Goal: Find specific page/section: Find specific page/section

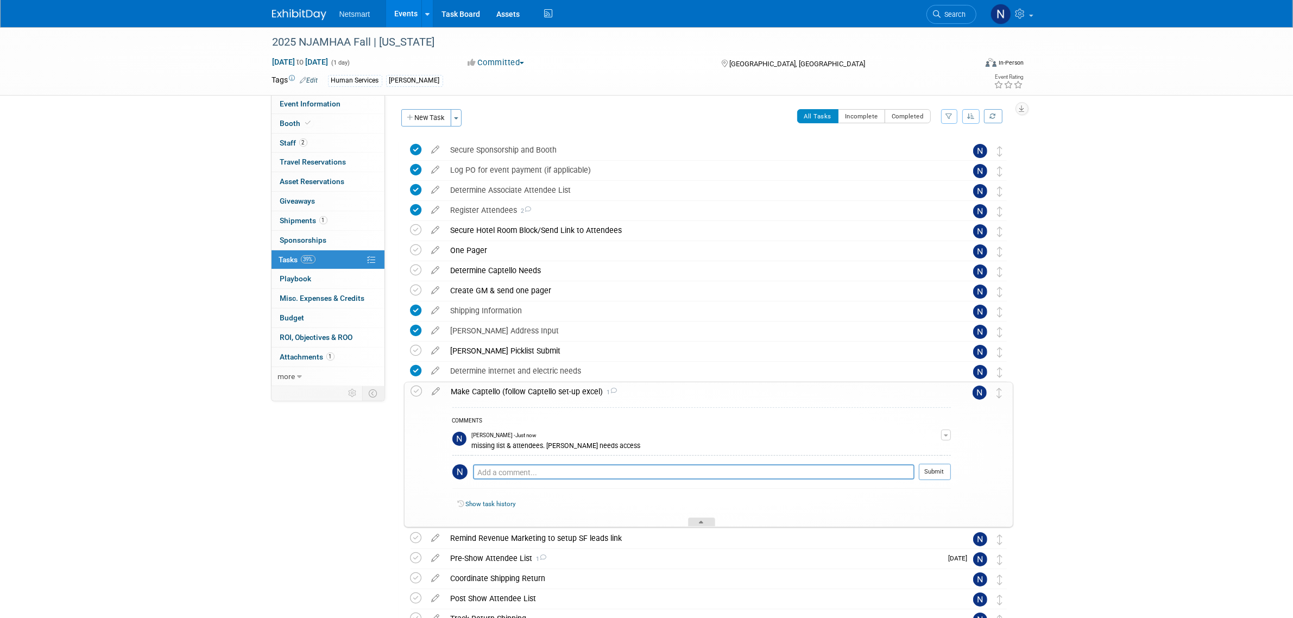
click at [699, 525] on icon at bounding box center [701, 524] width 4 height 7
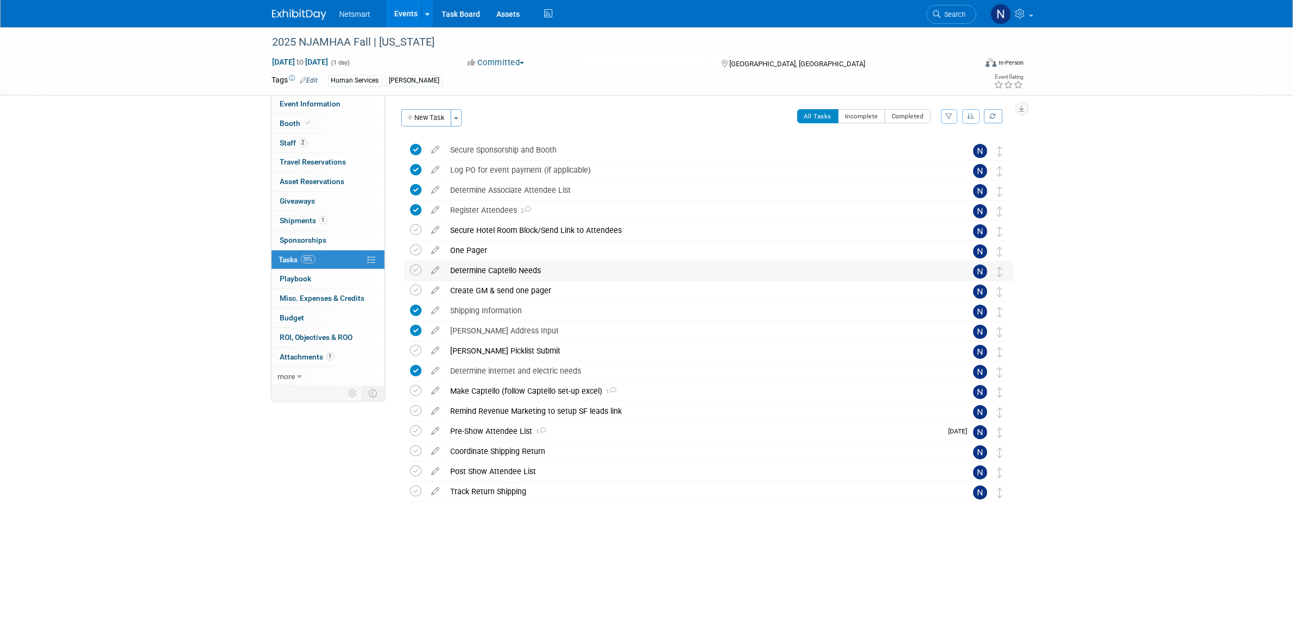
click at [466, 272] on div "Determine Captello Needs" at bounding box center [698, 270] width 506 height 18
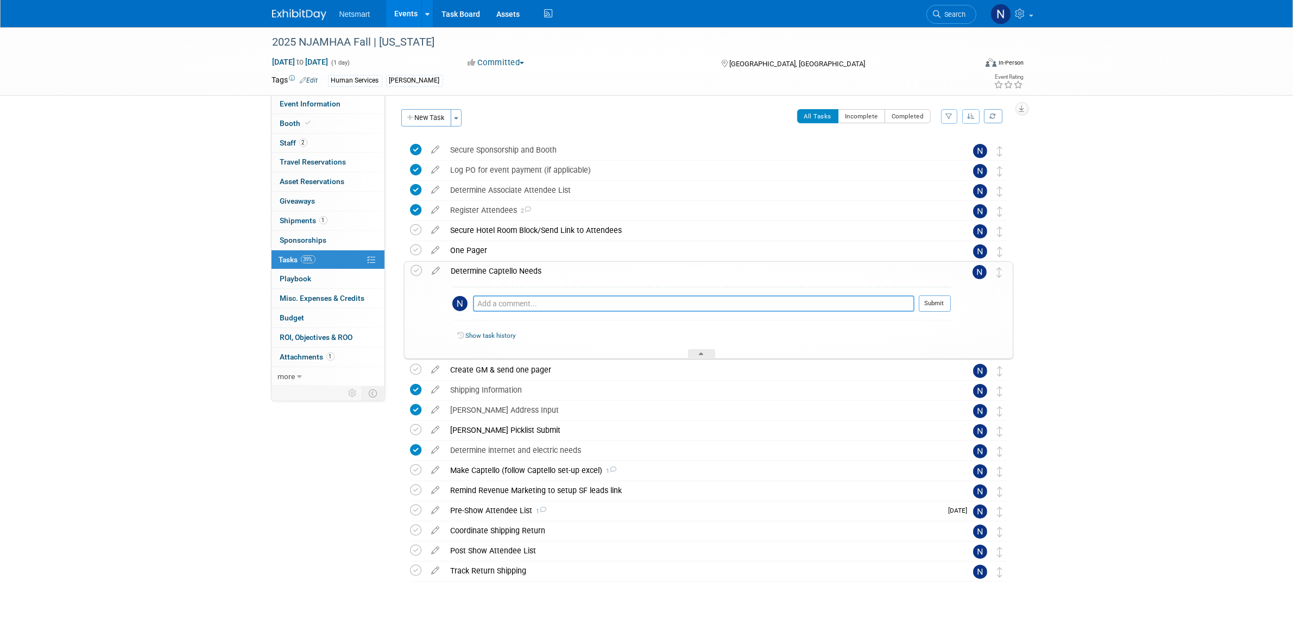
click at [494, 302] on textarea at bounding box center [693, 303] width 441 height 16
type textarea "list & badge scan"
click at [940, 311] on button "Submit" at bounding box center [935, 303] width 32 height 16
click at [417, 272] on icon at bounding box center [416, 270] width 11 height 11
click at [709, 351] on div at bounding box center [701, 353] width 27 height 9
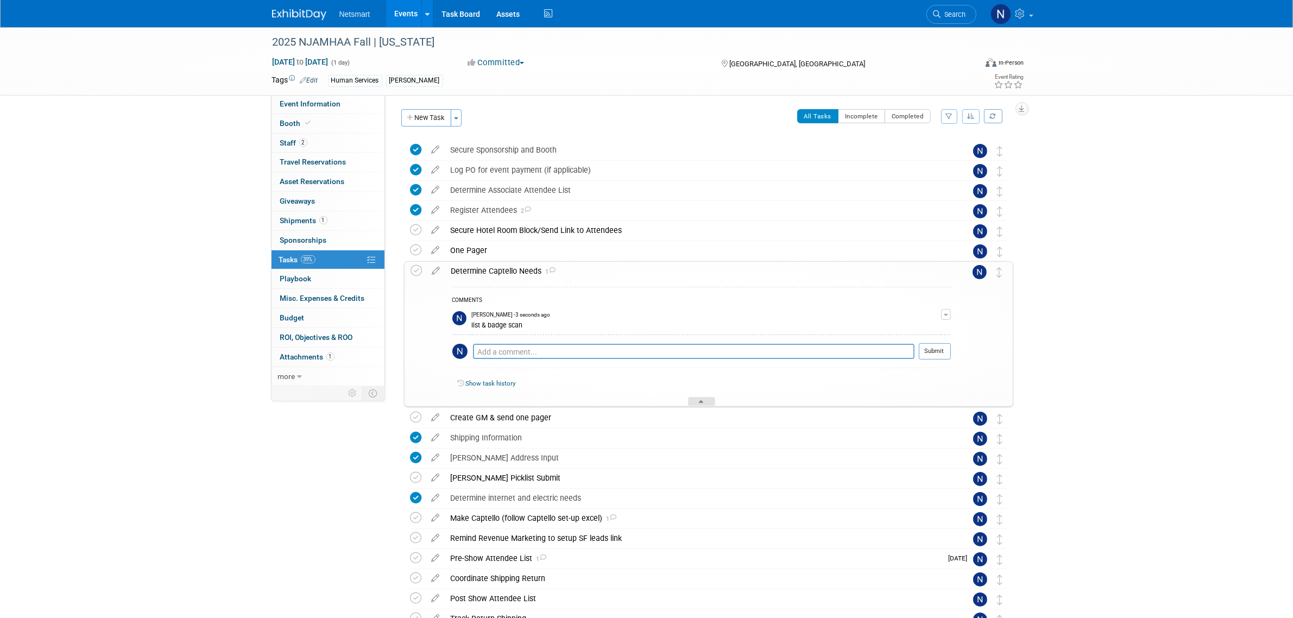
click at [699, 402] on icon at bounding box center [701, 403] width 4 height 7
drag, startPoint x: 696, startPoint y: 396, endPoint x: 708, endPoint y: 397, distance: 11.5
click at [698, 397] on div "COMMENTS Nina Finn - 10 seconds ago list & badge scan Edit Comment Remove Pro t…" at bounding box center [698, 343] width 505 height 126
click at [702, 400] on div at bounding box center [701, 401] width 27 height 9
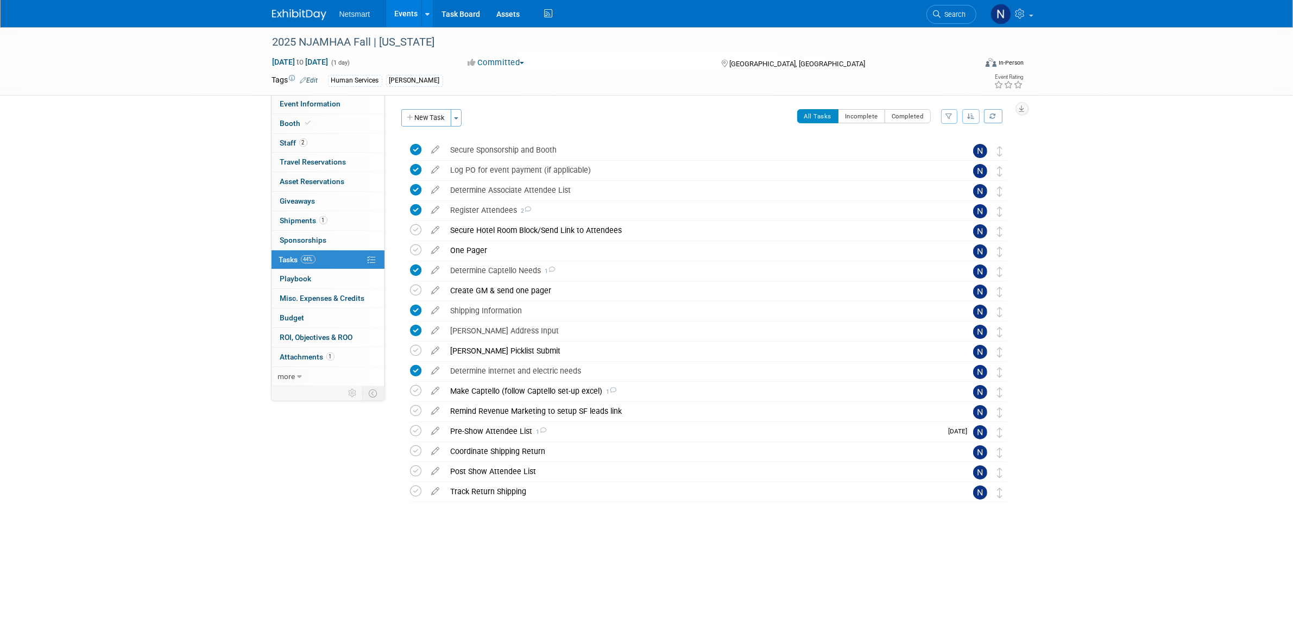
click at [1220, 351] on div "2025 NJAMHAA Fall | New Jersey Oct 21, 2025 to Oct 21, 2025 (1 day) Oct 21, 202…" at bounding box center [646, 297] width 1293 height 541
click at [420, 413] on icon at bounding box center [416, 410] width 11 height 11
click at [121, 197] on div "2025 NJAMHAA Fall | New Jersey Oct 21, 2025 to Oct 21, 2025 (1 day) Oct 21, 202…" at bounding box center [646, 297] width 1293 height 541
click at [339, 98] on link "Event Information" at bounding box center [327, 103] width 113 height 19
select select "Human Services"
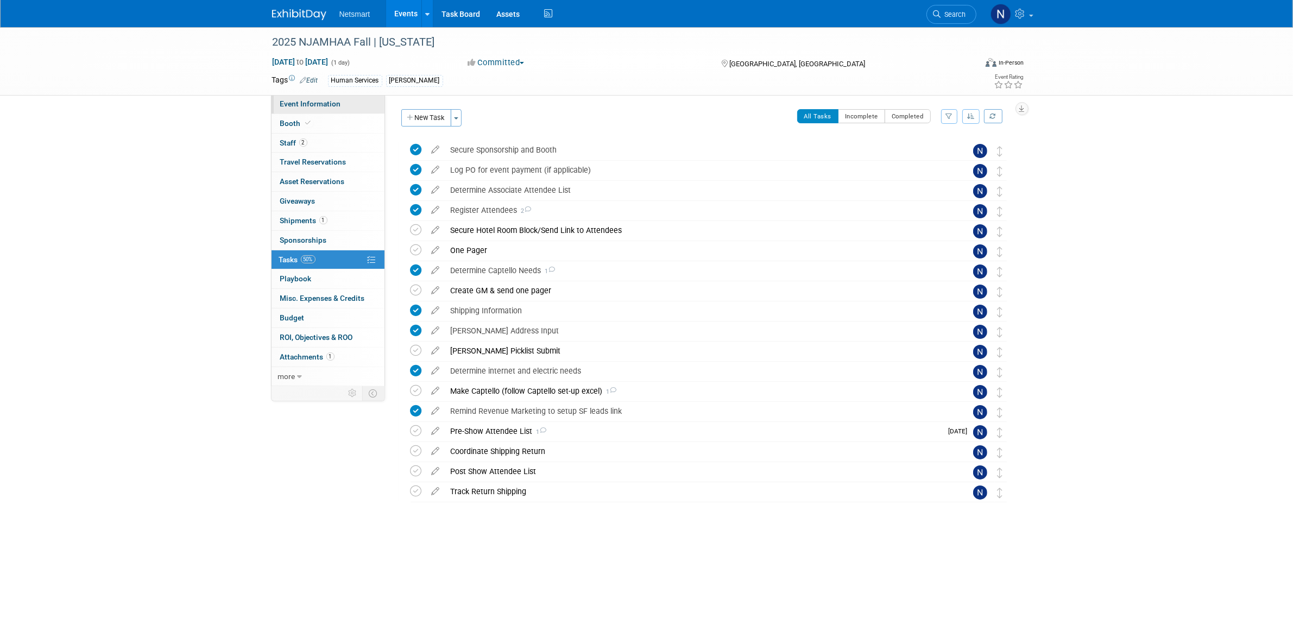
select select "3"
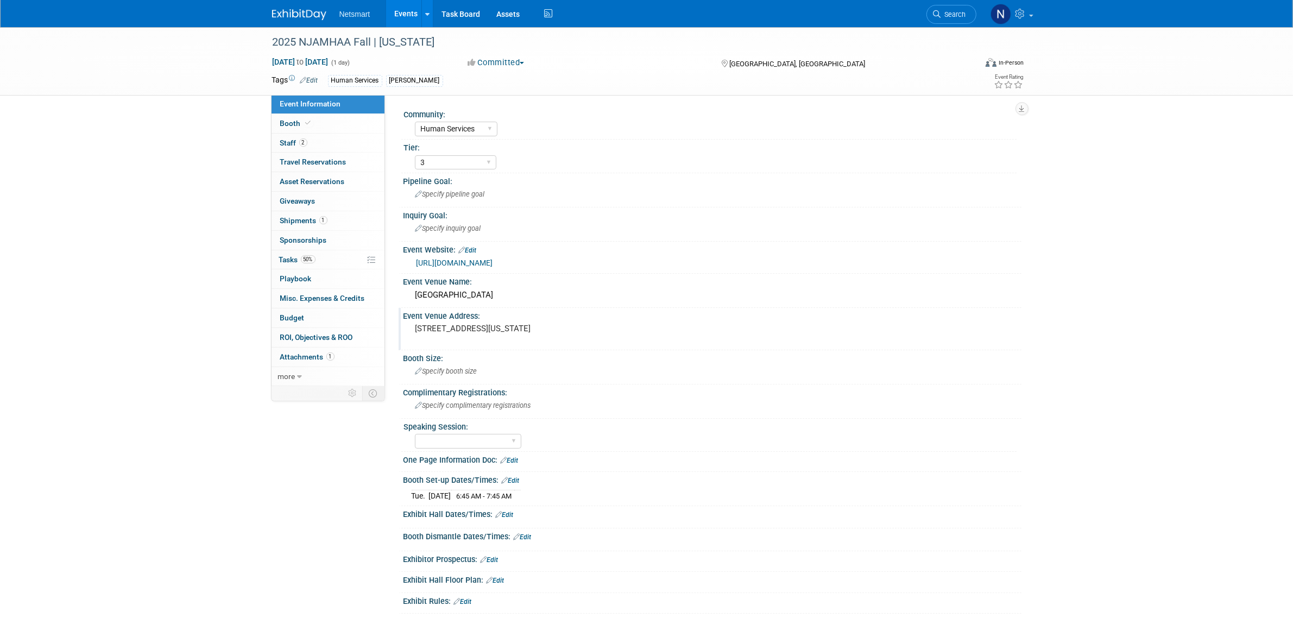
click at [454, 333] on pre "[STREET_ADDRESS][US_STATE]" at bounding box center [531, 329] width 233 height 10
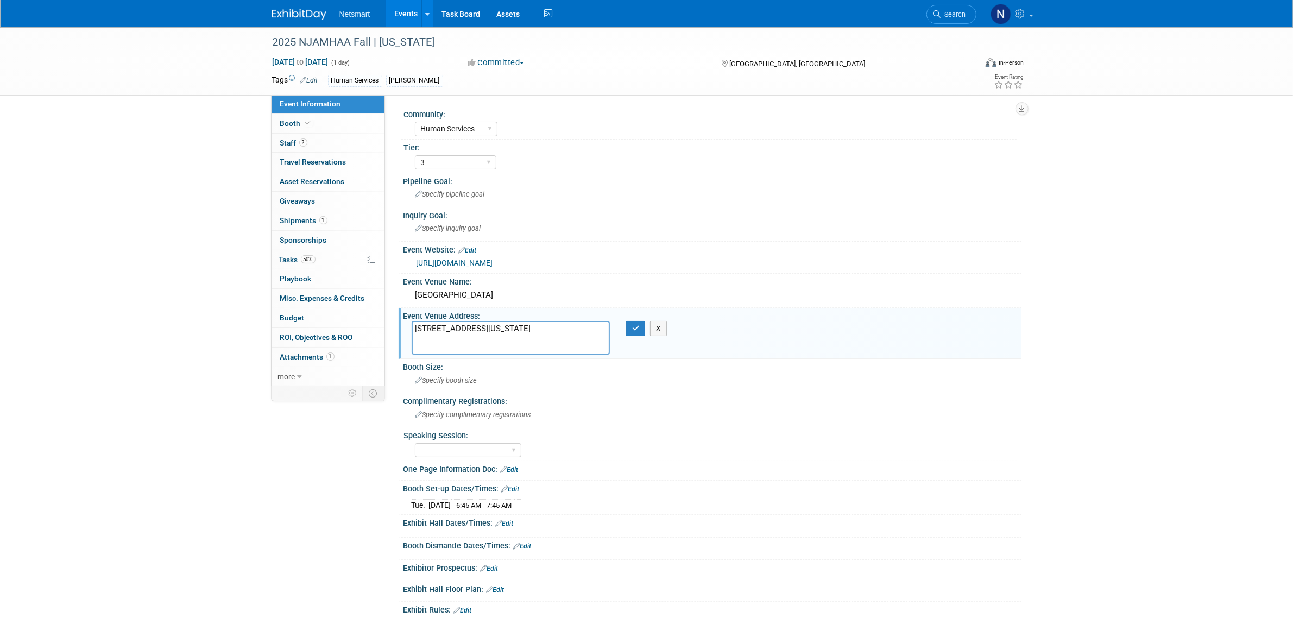
drag, startPoint x: 475, startPoint y: 341, endPoint x: 386, endPoint y: 311, distance: 94.4
click at [386, 311] on div "Community: Human Services Post Acute Public Sector CareDimensions Specialty Pra…" at bounding box center [703, 241] width 636 height 294
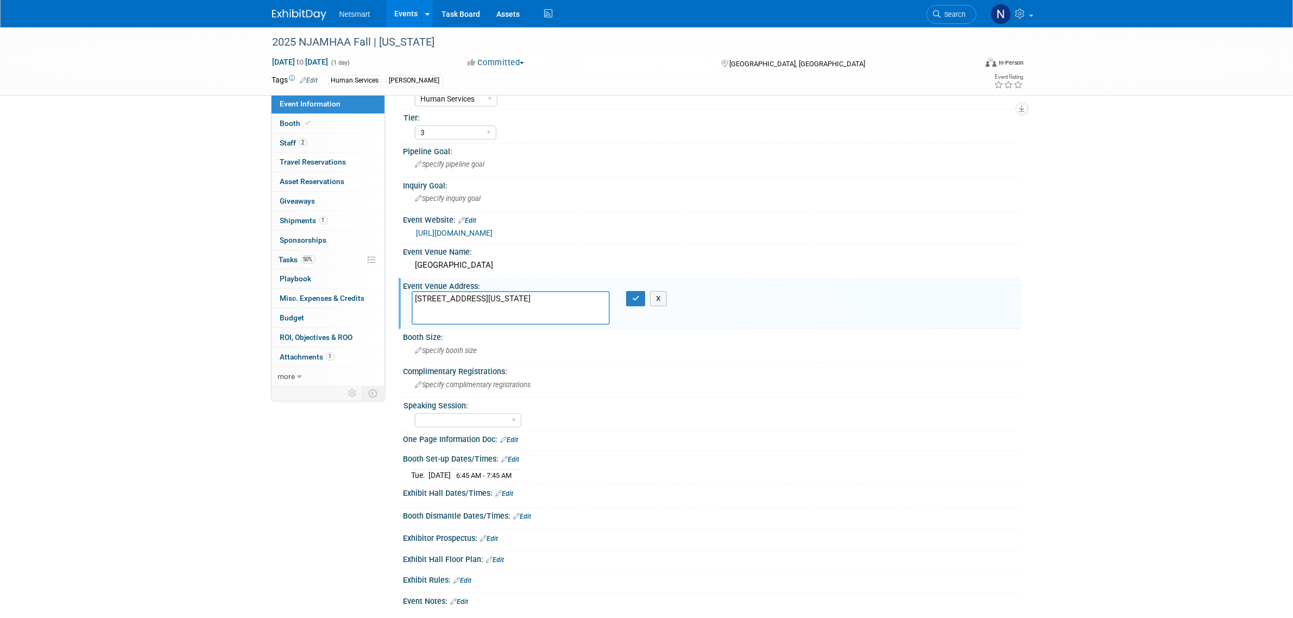
scroll to position [55, 0]
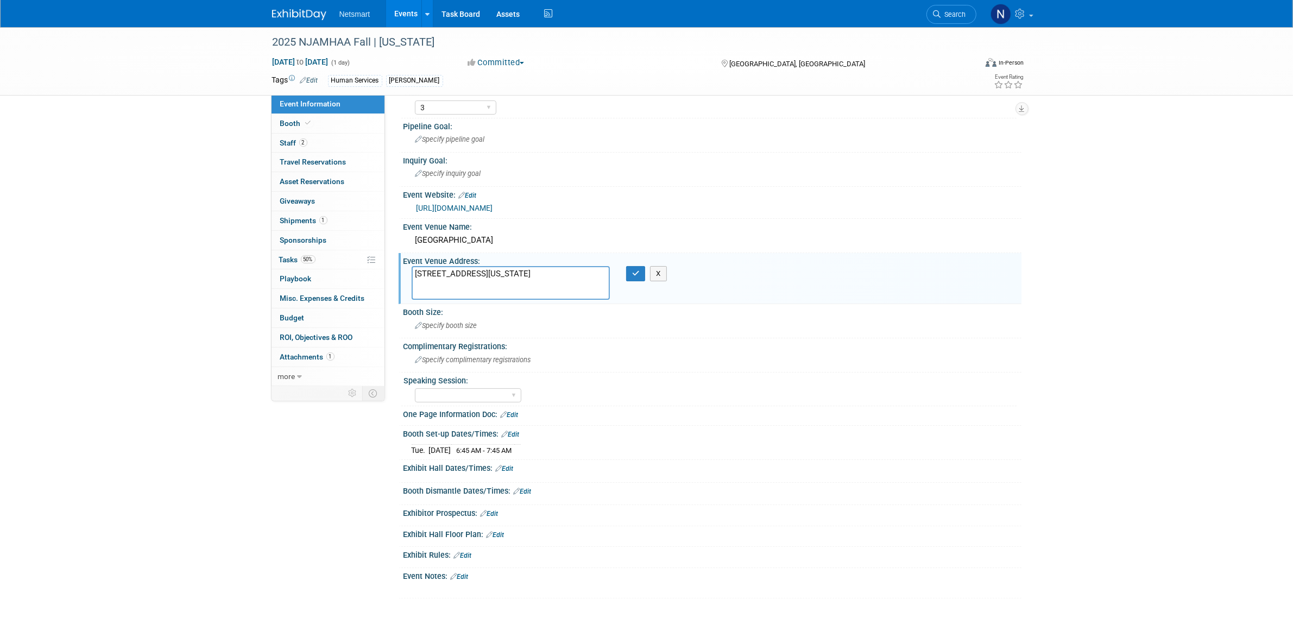
click at [508, 407] on div "One Page Information Doc: Edit" at bounding box center [712, 413] width 618 height 14
click at [509, 411] on link "Edit" at bounding box center [510, 415] width 18 height 8
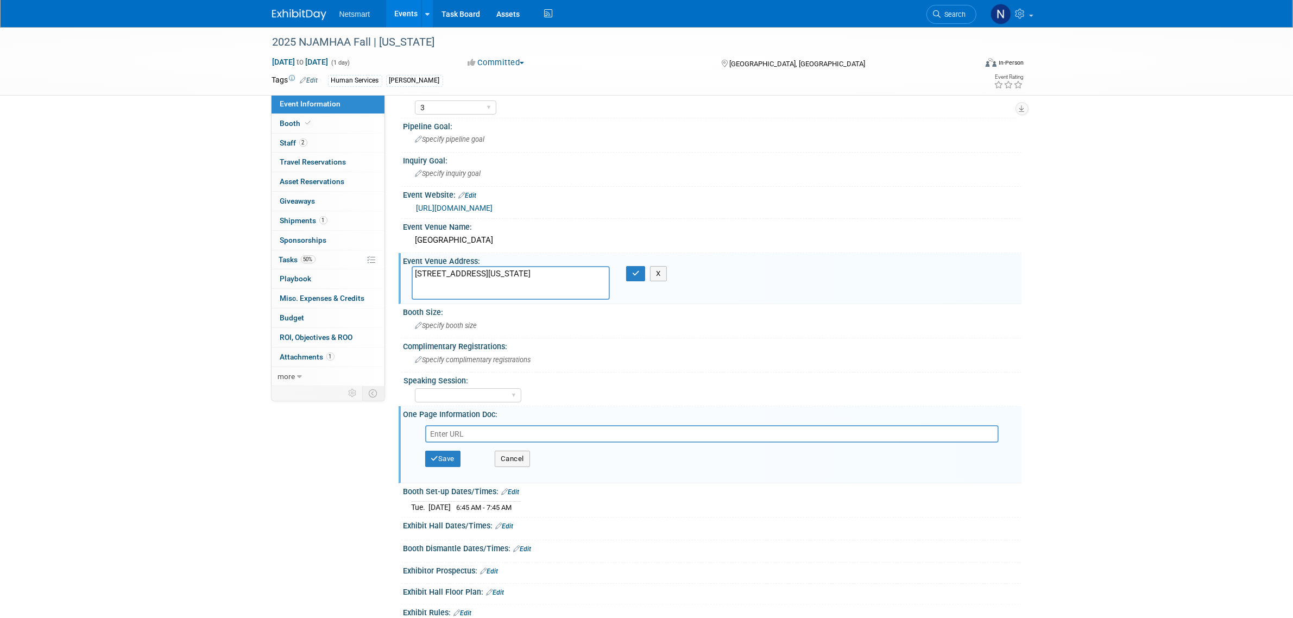
click at [500, 430] on input "text" at bounding box center [711, 433] width 573 height 17
type input "[URL][DOMAIN_NAME]"
click at [447, 453] on button "Save" at bounding box center [443, 459] width 36 height 16
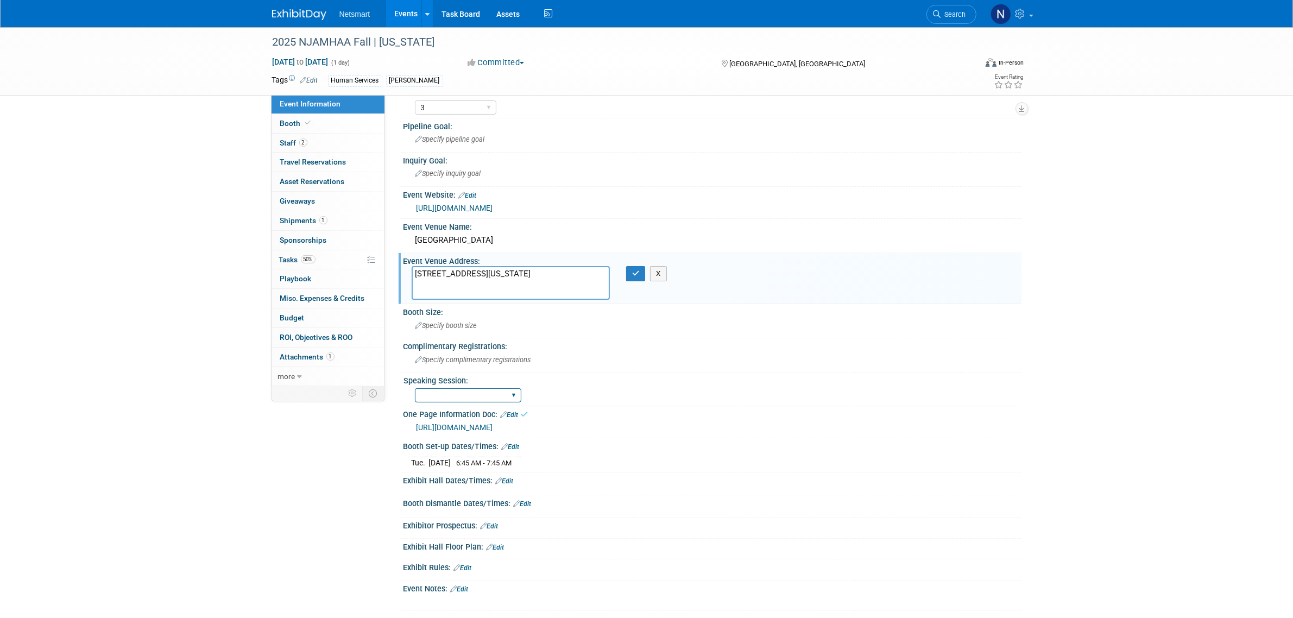
click at [463, 393] on select "Yes No Submitted, Not Accepted" at bounding box center [468, 395] width 106 height 15
select select "No"
click at [415, 388] on select "Yes No Submitted, Not Accepted" at bounding box center [468, 395] width 106 height 15
click at [321, 478] on div "Event Information Event Info Booth Booth 2 Staff 2 Staff 0 Travel Reservations …" at bounding box center [647, 291] width 766 height 639
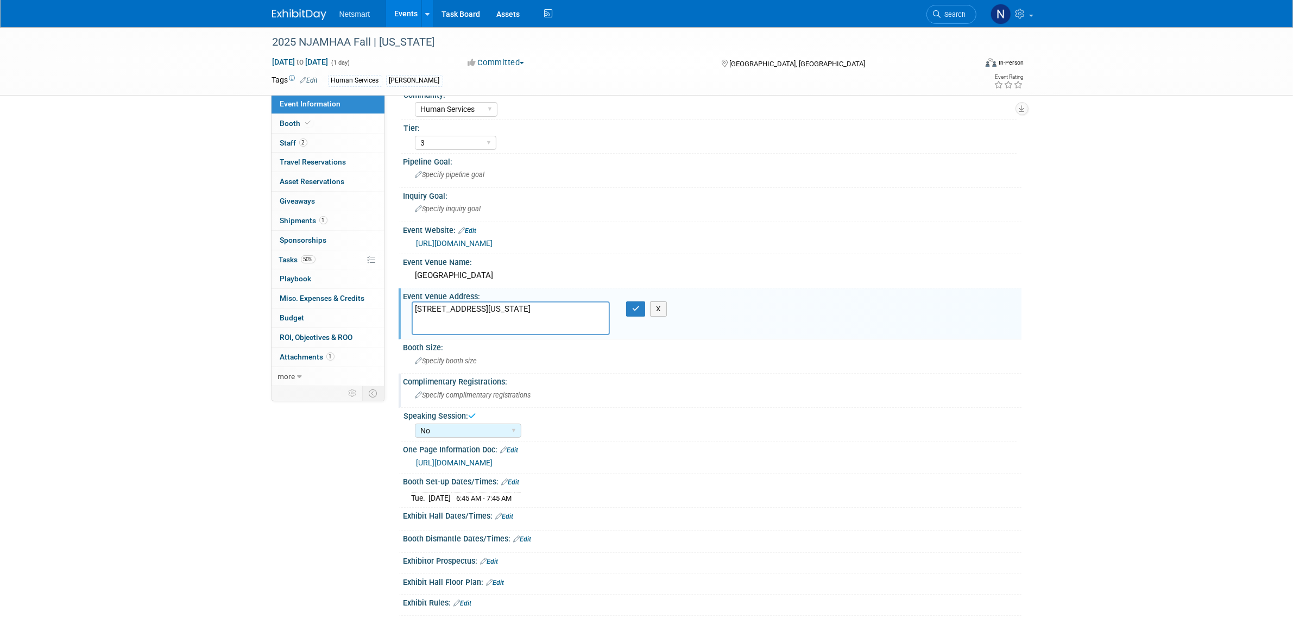
scroll to position [0, 0]
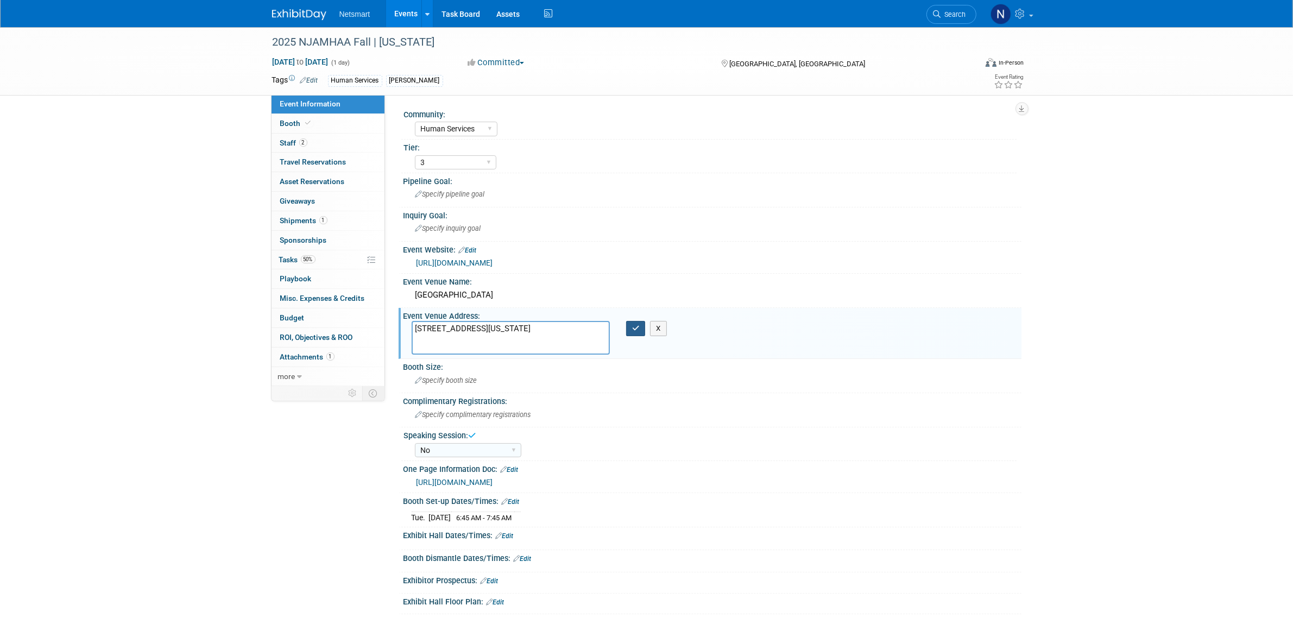
click at [633, 331] on button "button" at bounding box center [636, 328] width 20 height 15
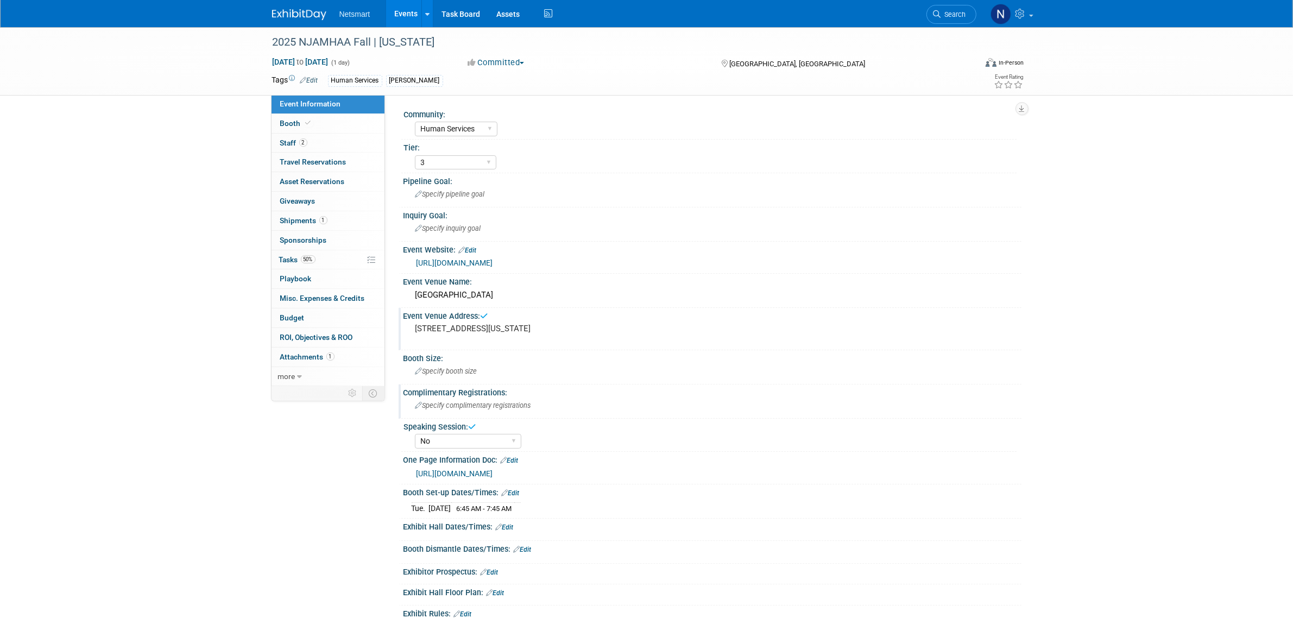
click at [462, 409] on span "Specify complimentary registrations" at bounding box center [473, 405] width 116 height 8
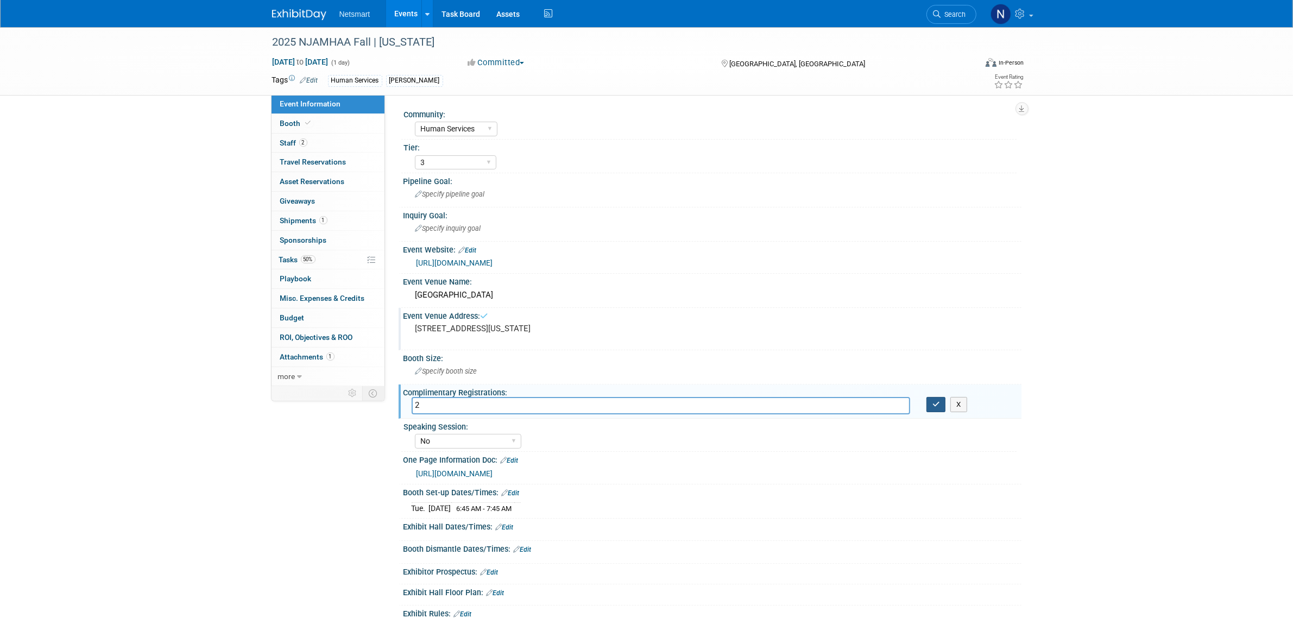
type input "2"
click at [933, 408] on icon "button" at bounding box center [936, 404] width 8 height 7
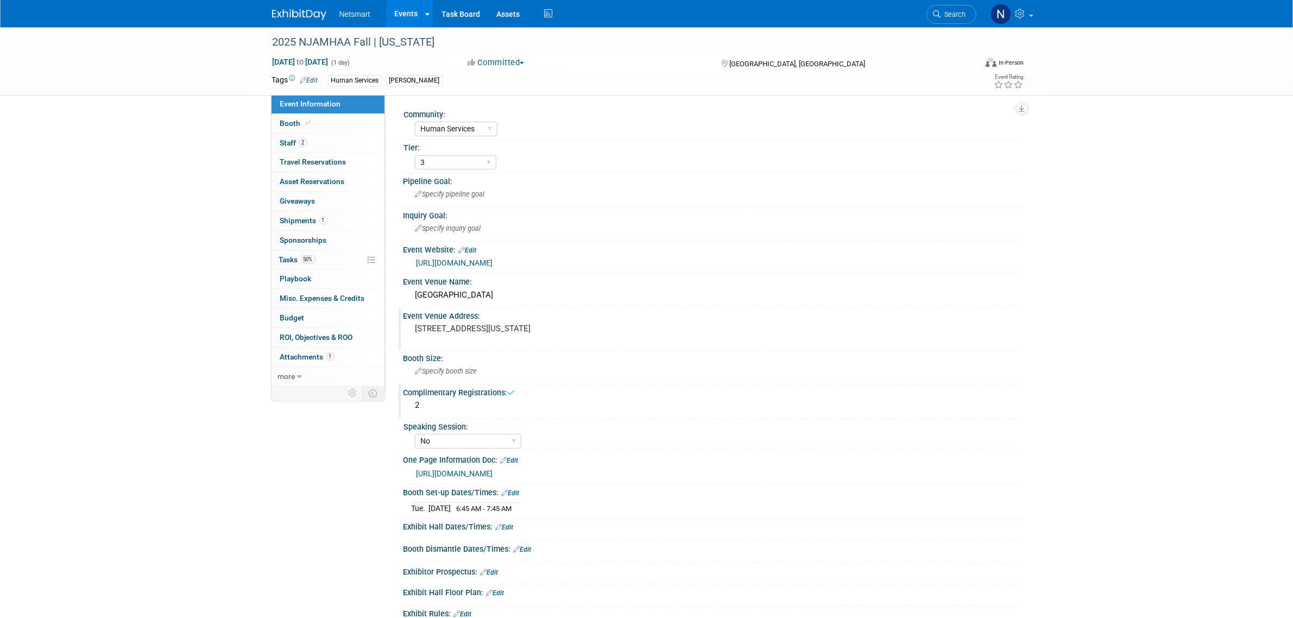
click at [396, 487] on div "Event Information Event Info Booth Booth 2 Staff 2 Staff 0 Travel Reservations …" at bounding box center [647, 342] width 766 height 630
click at [441, 372] on div "Specify booth size" at bounding box center [713, 371] width 602 height 17
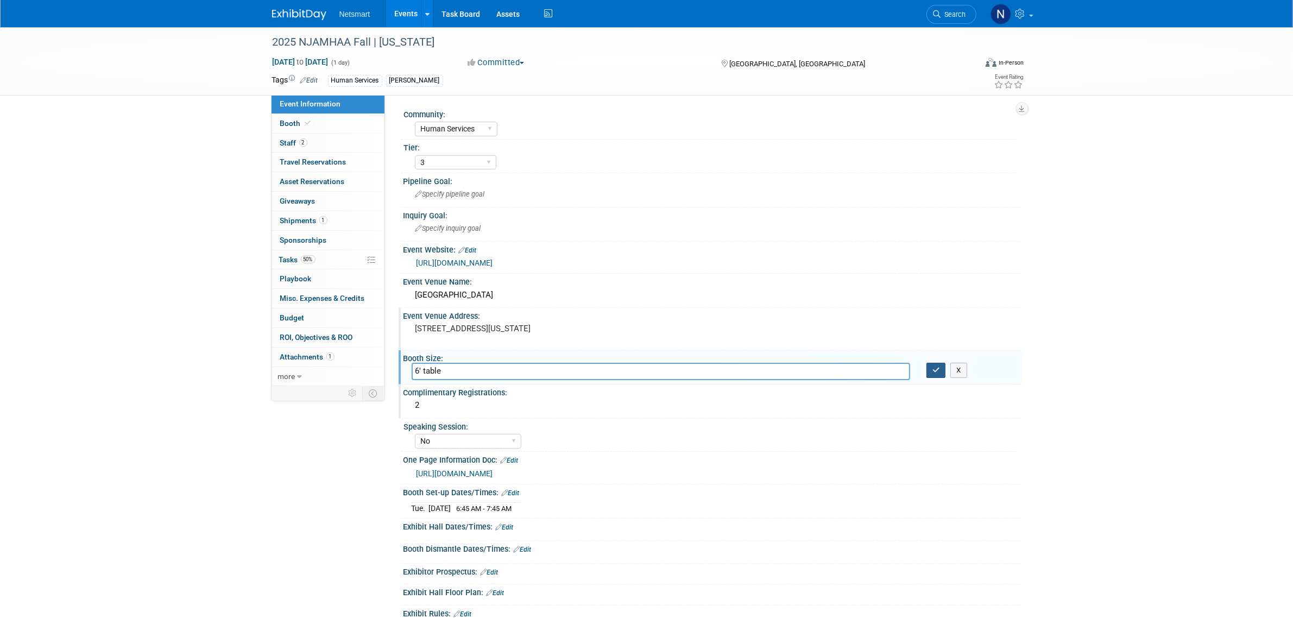
type input "6' table"
drag, startPoint x: 931, startPoint y: 372, endPoint x: 958, endPoint y: 386, distance: 30.4
click at [931, 374] on button "button" at bounding box center [936, 370] width 20 height 15
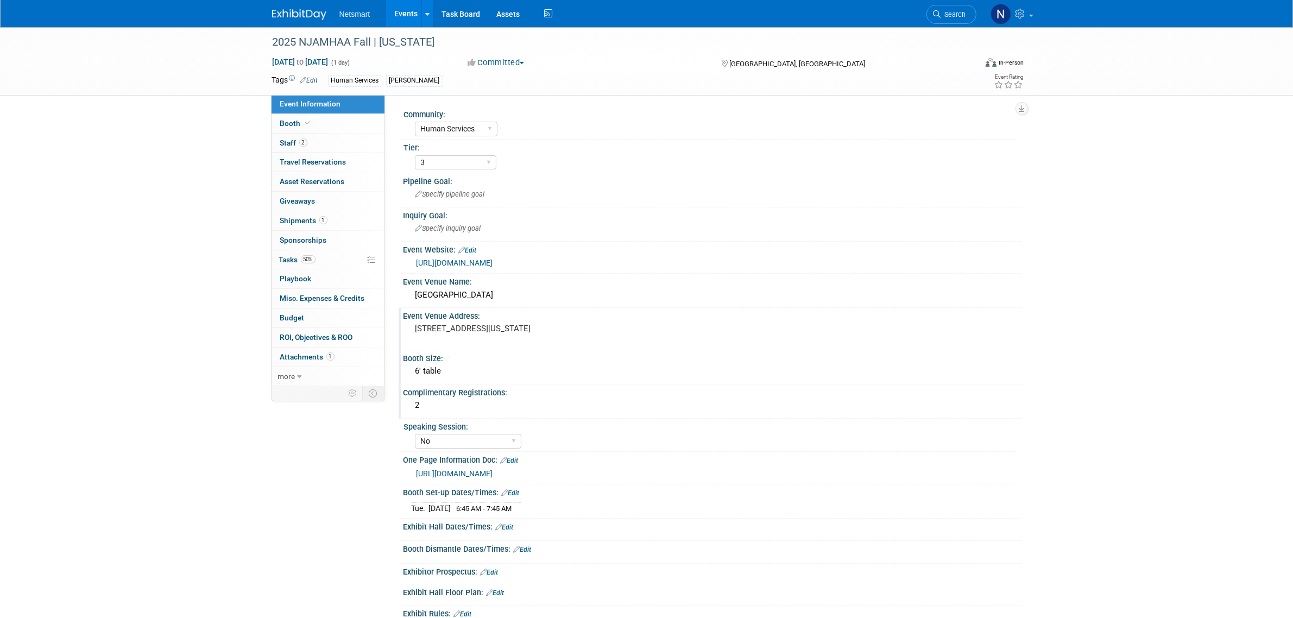
click at [1146, 356] on div "2025 NJAMHAA Fall | [US_STATE] [DATE] to [DATE] (1 day) [DATE] to [DATE] Commit…" at bounding box center [646, 353] width 1293 height 652
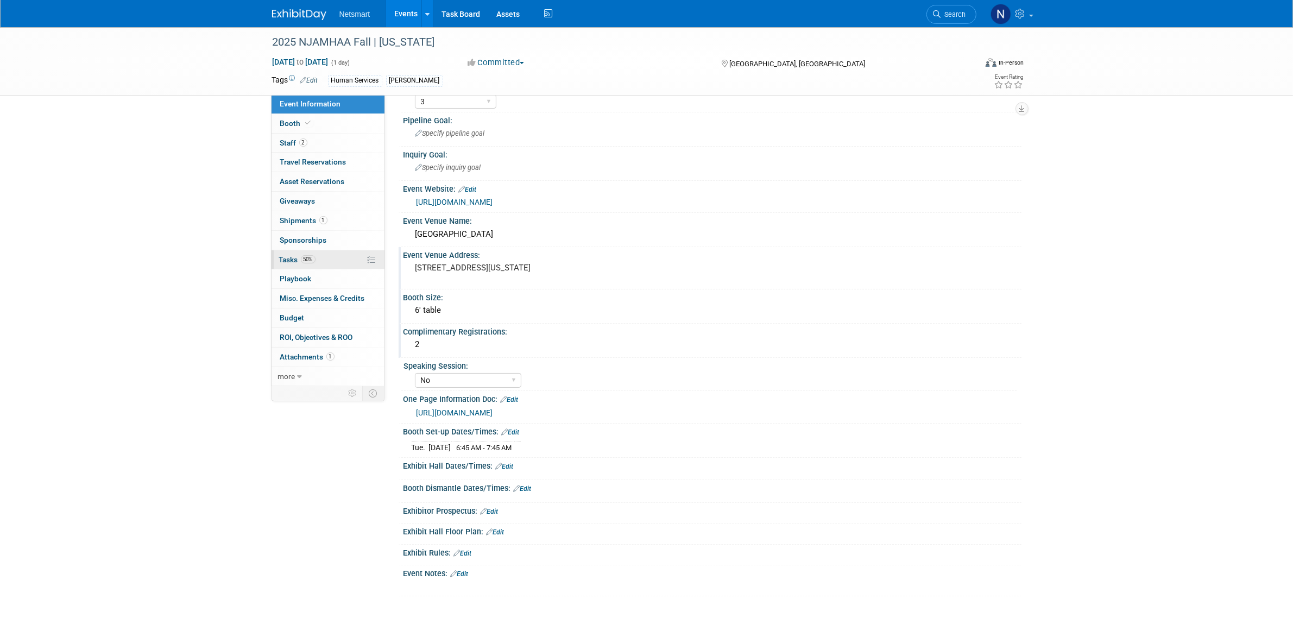
click at [316, 258] on link "50% Tasks 50%" at bounding box center [327, 259] width 113 height 19
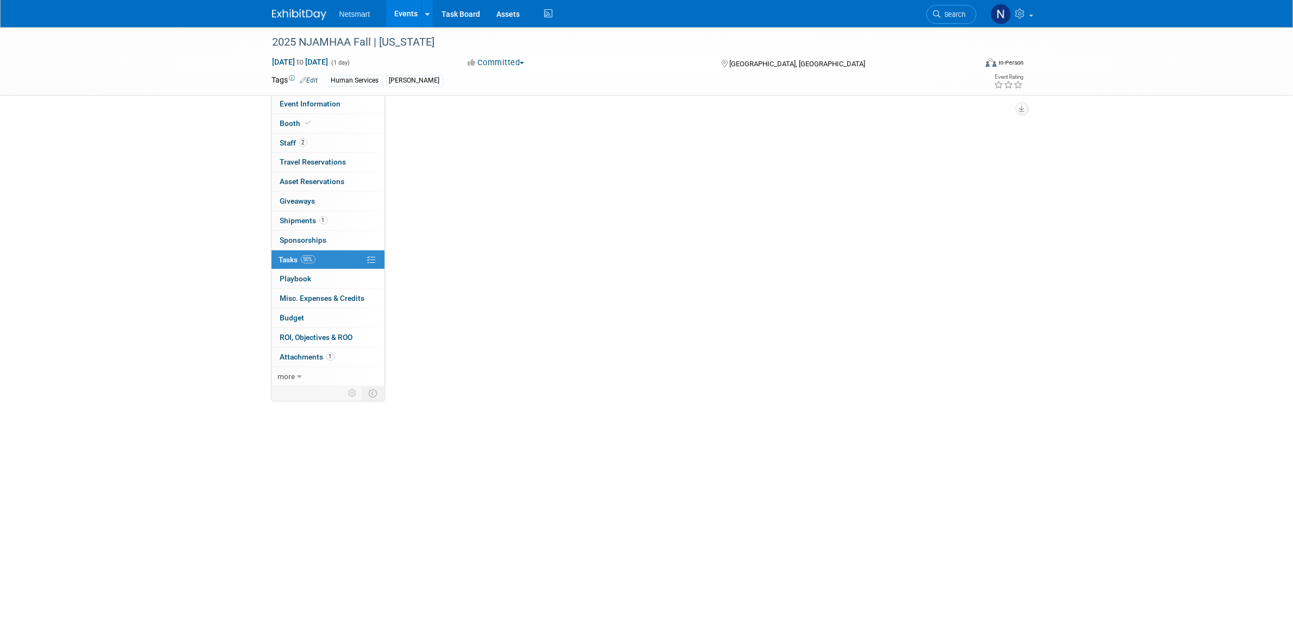
scroll to position [0, 0]
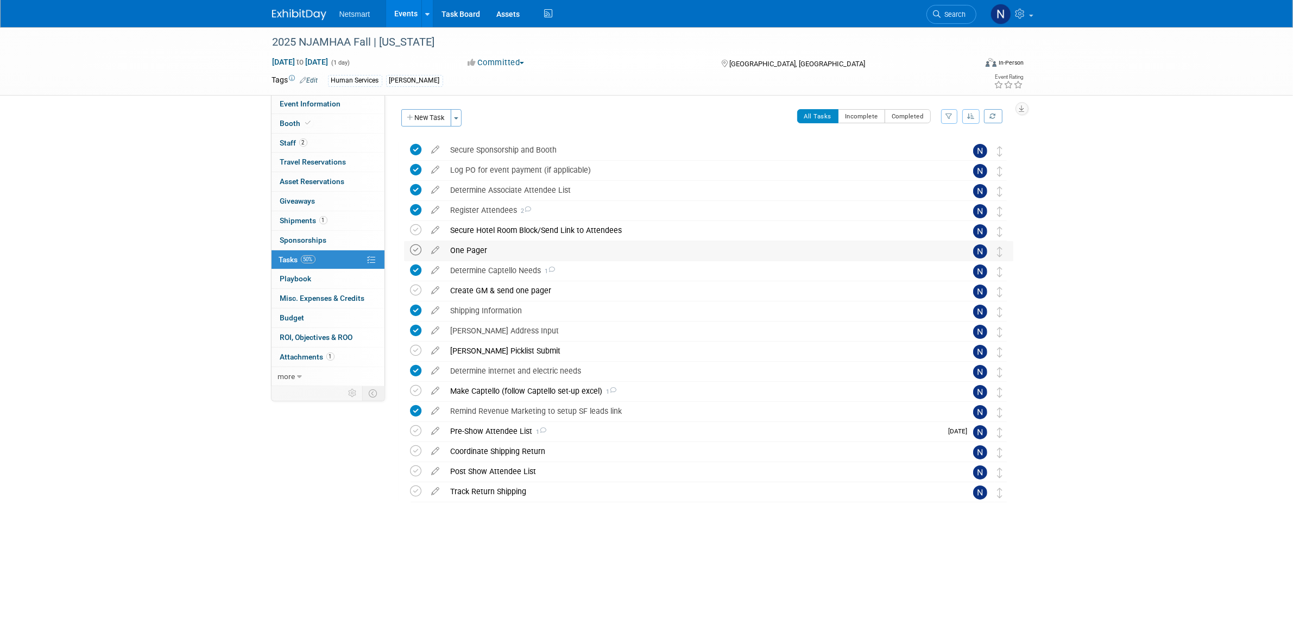
click at [417, 250] on icon at bounding box center [416, 249] width 11 height 11
click at [411, 291] on icon at bounding box center [416, 290] width 11 height 11
click at [417, 227] on icon at bounding box center [416, 229] width 11 height 11
click at [942, 14] on span "Search" at bounding box center [953, 14] width 25 height 8
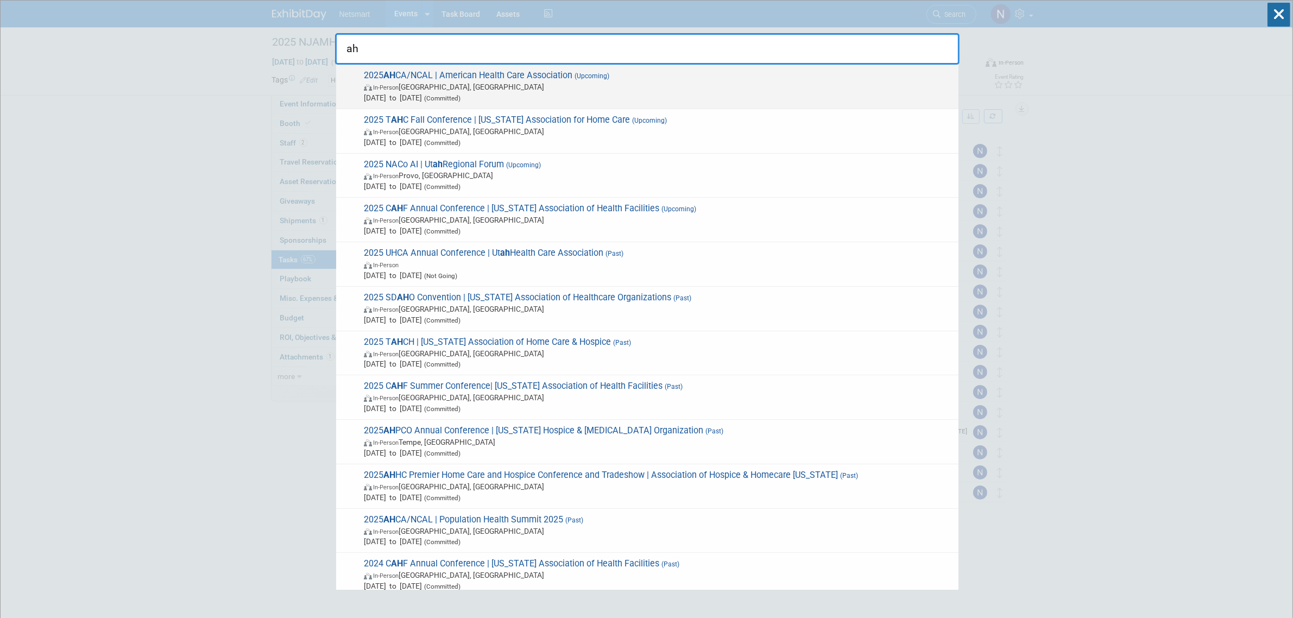
type input "ah"
click at [489, 72] on span "2025 AH CA/NCAL | American Health Care Association (Upcoming) In-Person Las Veg…" at bounding box center [657, 86] width 592 height 33
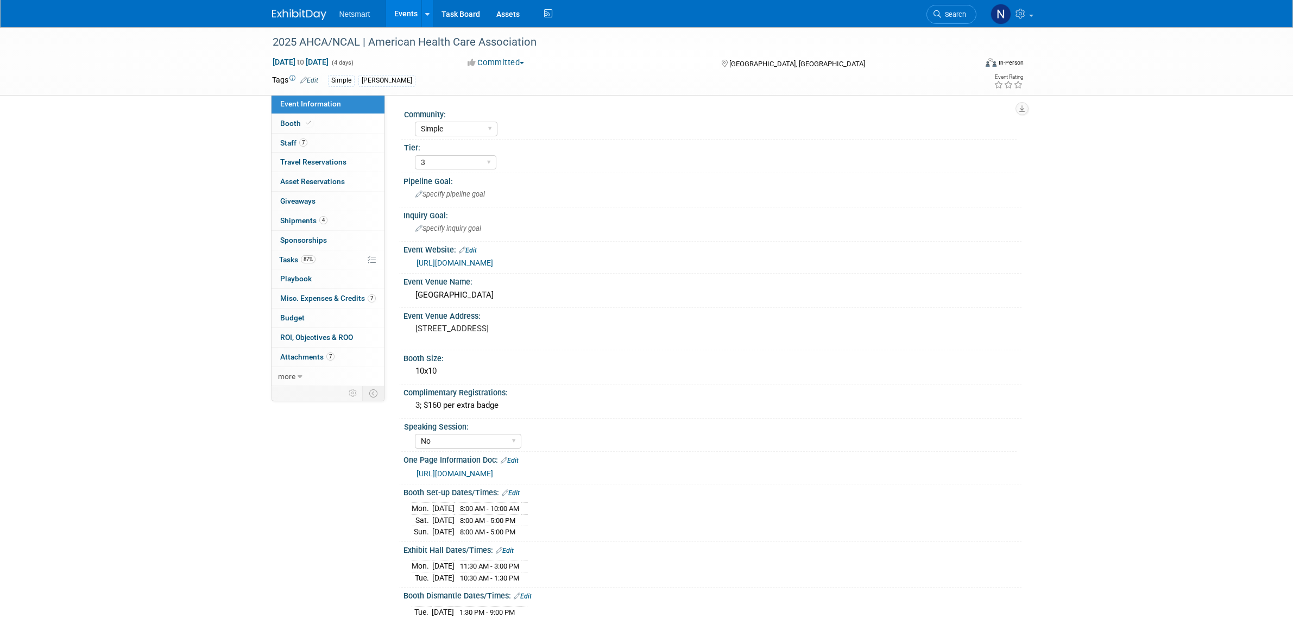
select select "Simple"
select select "3"
select select "No"
click at [332, 222] on link "4 Shipments 4" at bounding box center [327, 220] width 113 height 19
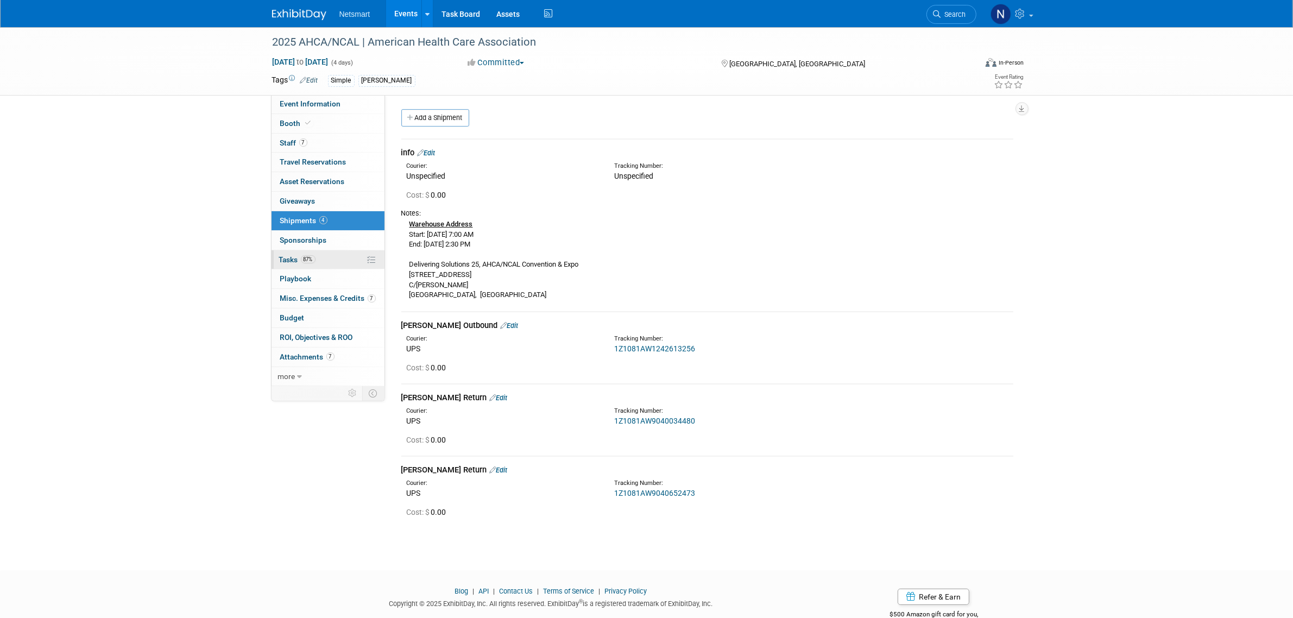
click at [321, 258] on link "87% Tasks 87%" at bounding box center [327, 259] width 113 height 19
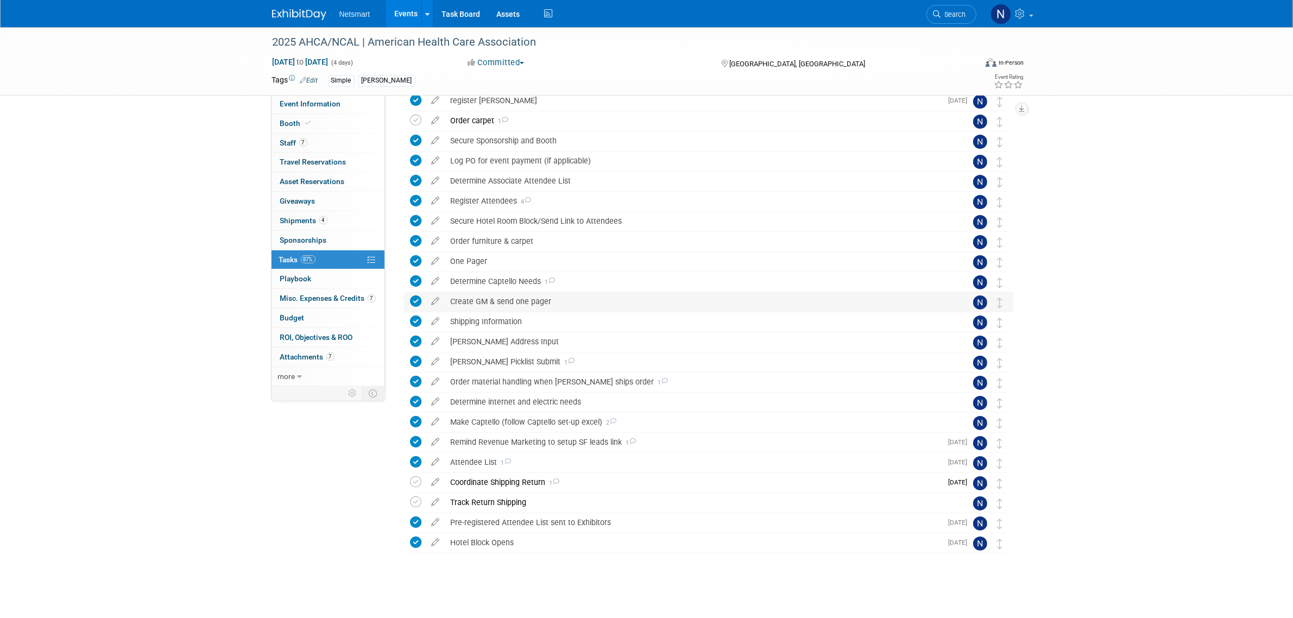
scroll to position [109, 0]
click at [497, 424] on div "Make Captello (follow Captello set-up excel) 2" at bounding box center [698, 420] width 506 height 18
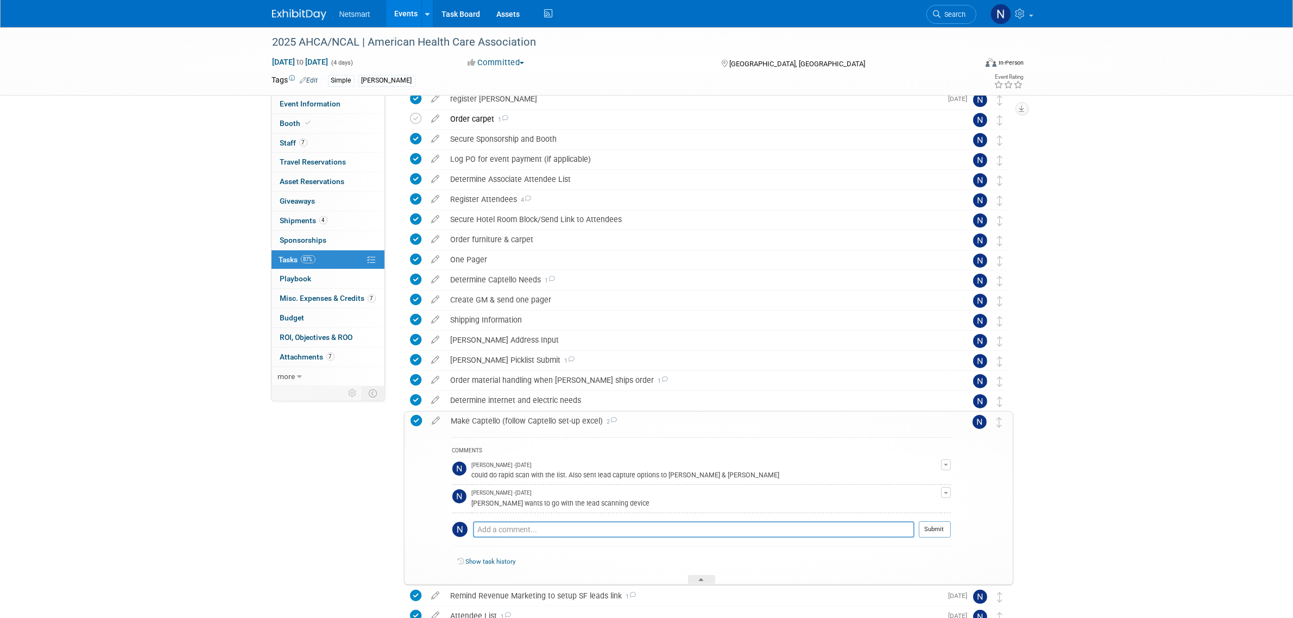
click at [497, 424] on div "Make Captello (follow Captello set-up excel) 2" at bounding box center [698, 421] width 505 height 18
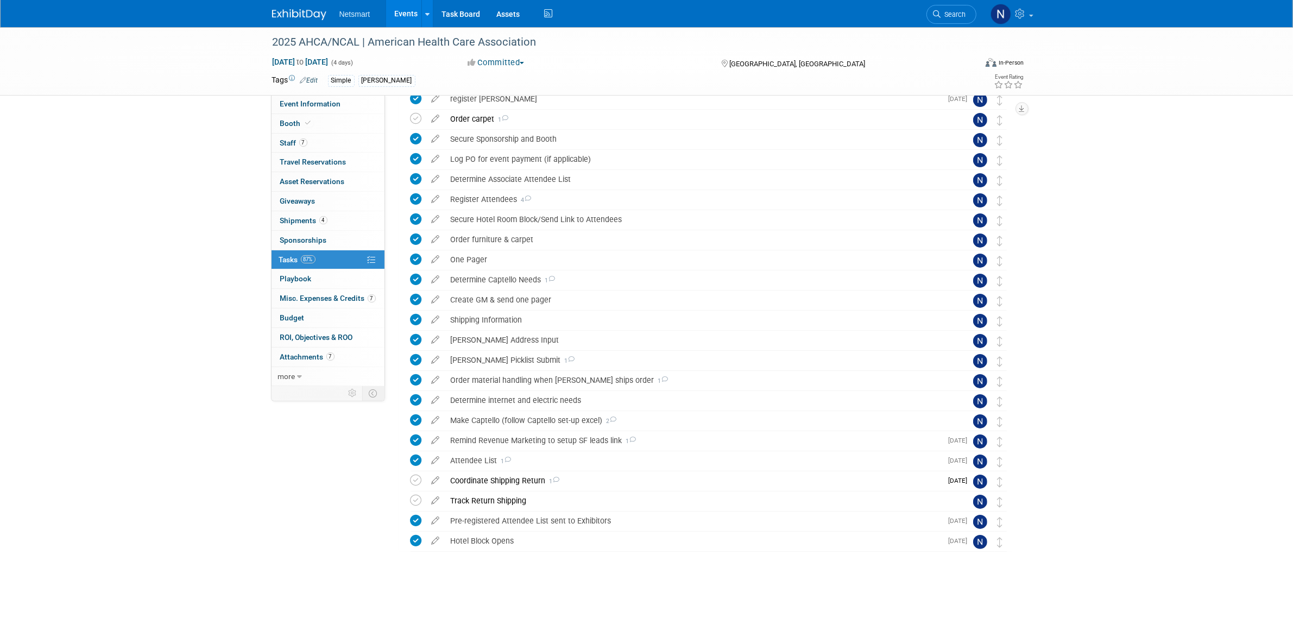
click at [1089, 311] on div "2025 AHCA/NCAL | American Health Care Association Oct 19, 2025 to Oct 22, 2025 …" at bounding box center [646, 268] width 1293 height 699
click at [960, 11] on span "Search" at bounding box center [953, 14] width 25 height 8
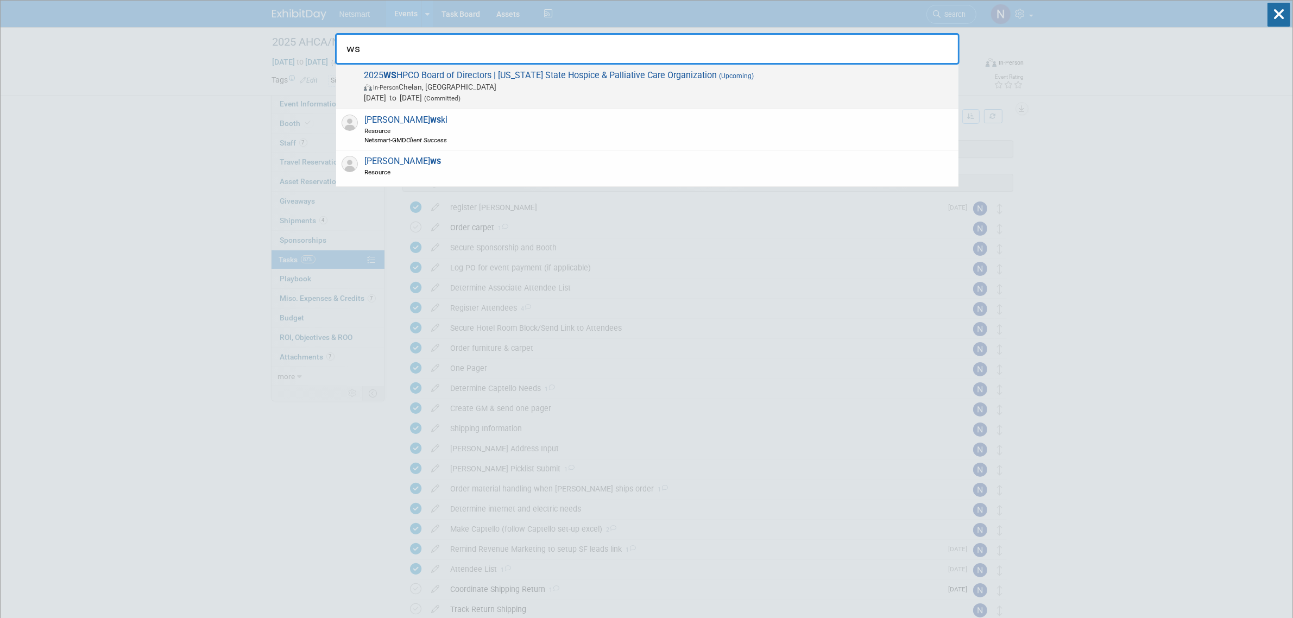
type input "ws"
click at [444, 93] on span "Oct 20, 2025 to Oct 21, 2025 (Committed)" at bounding box center [658, 97] width 589 height 11
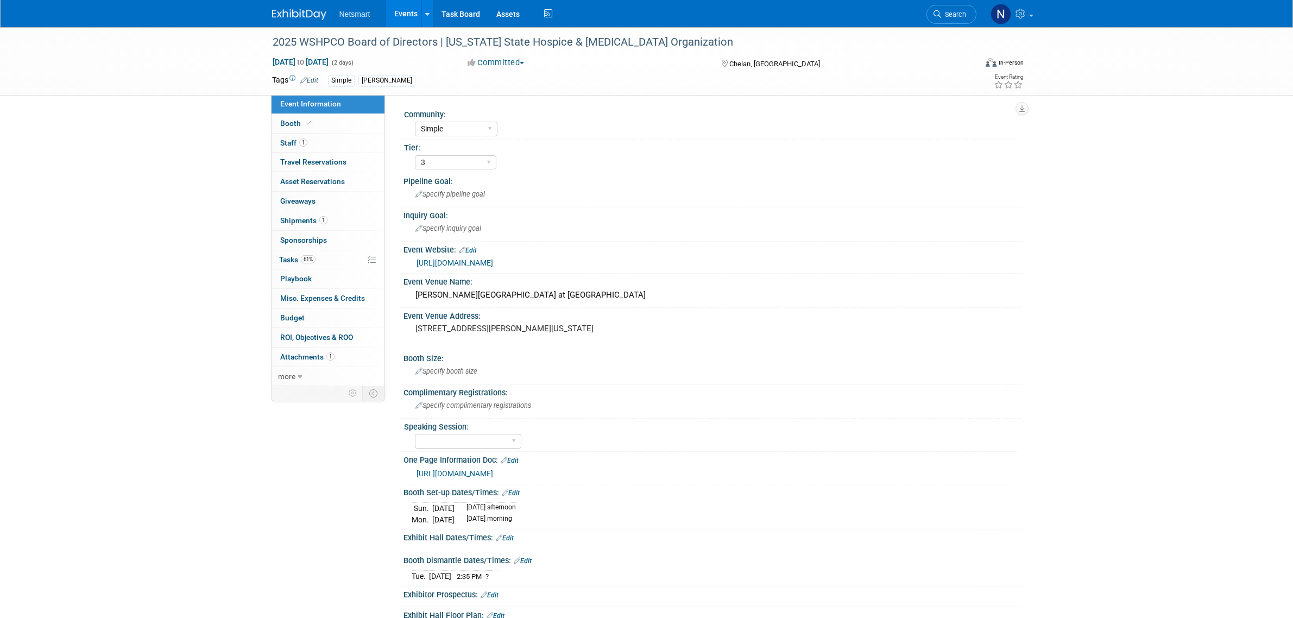
select select "Simple"
select select "3"
click at [318, 254] on link "61% Tasks 61%" at bounding box center [327, 259] width 113 height 19
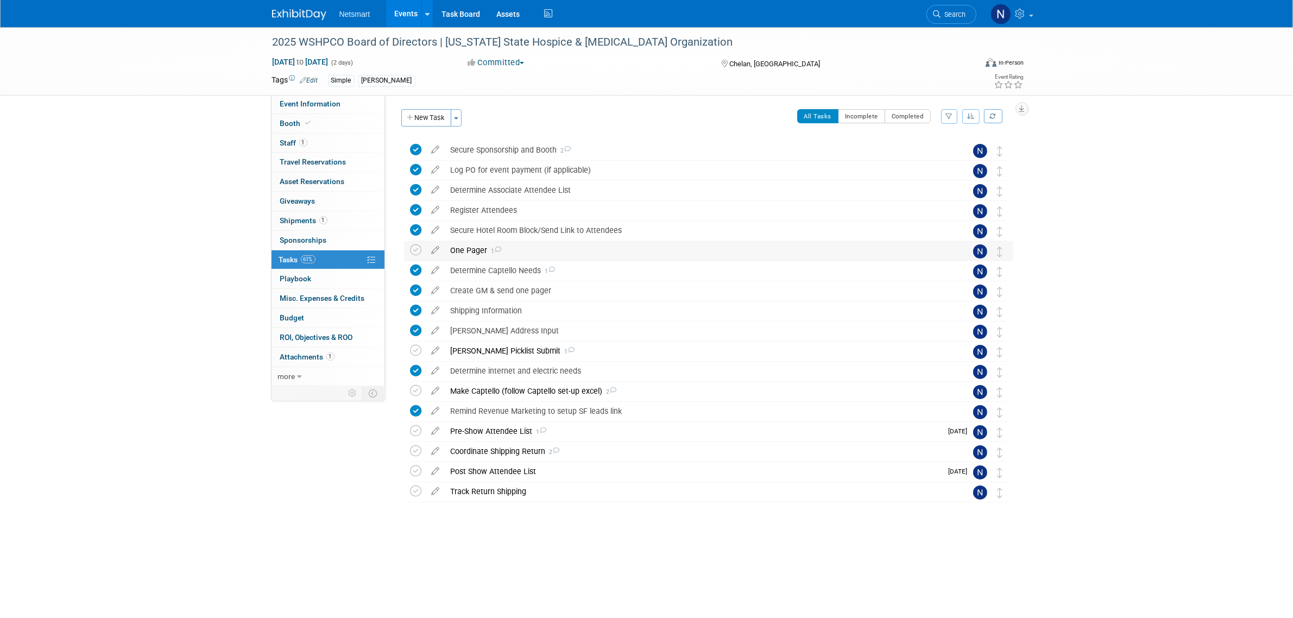
click at [459, 248] on div "One Pager 1" at bounding box center [698, 250] width 506 height 18
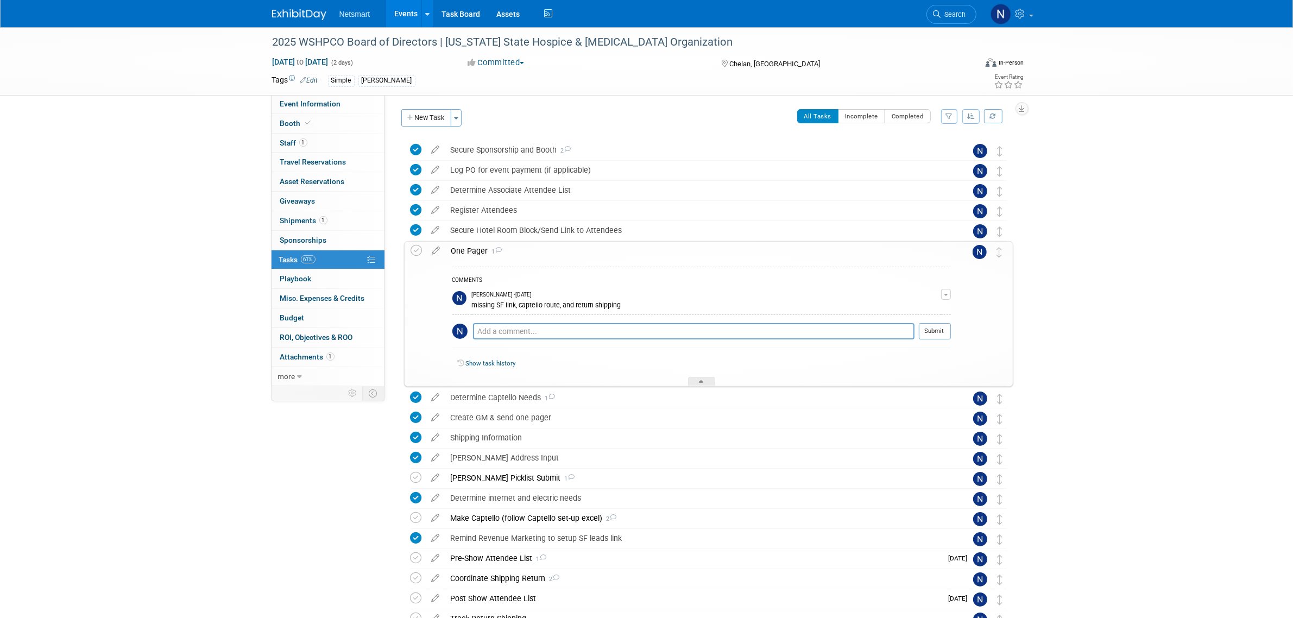
click at [467, 249] on div "One Pager 1" at bounding box center [698, 251] width 505 height 18
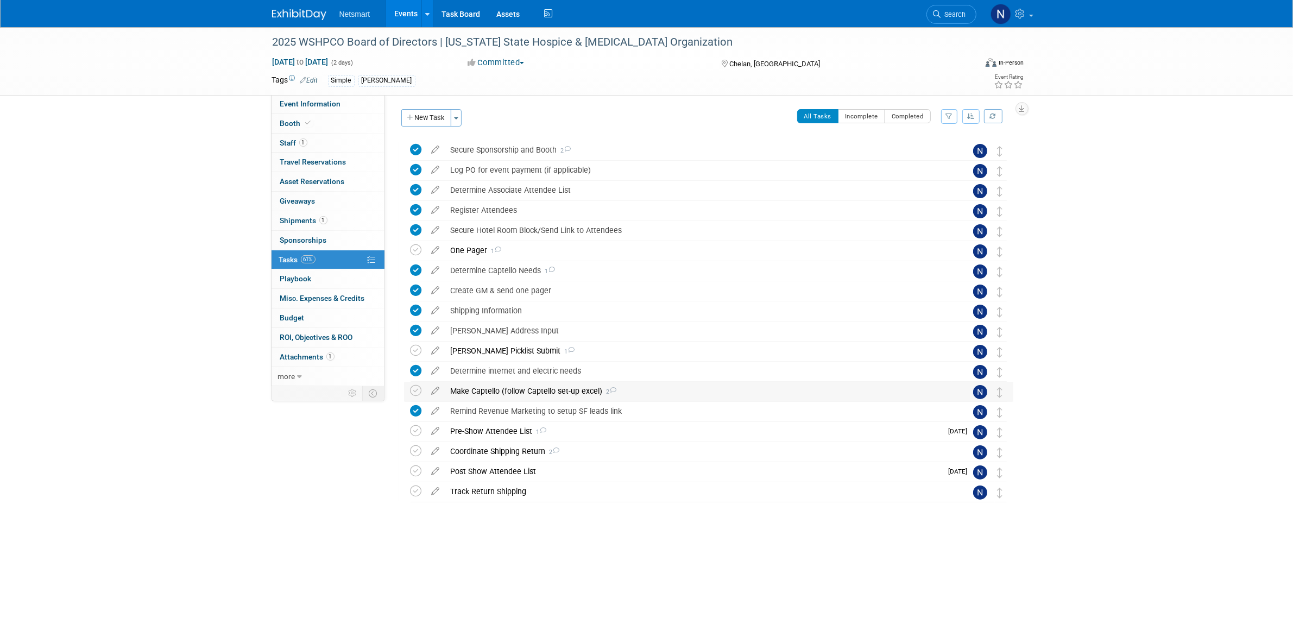
click at [503, 387] on div "Make Captello (follow Captello set-up excel) 2" at bounding box center [698, 391] width 506 height 18
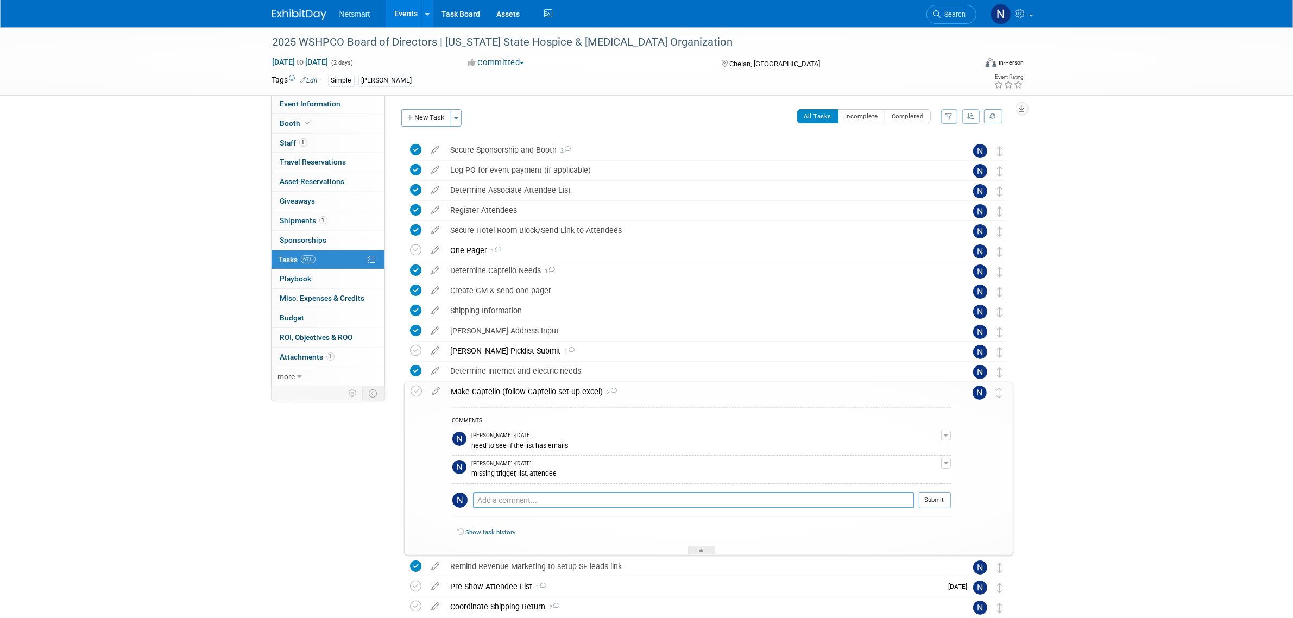
click at [501, 386] on div "Make Captello (follow Captello set-up excel) 2" at bounding box center [698, 391] width 505 height 18
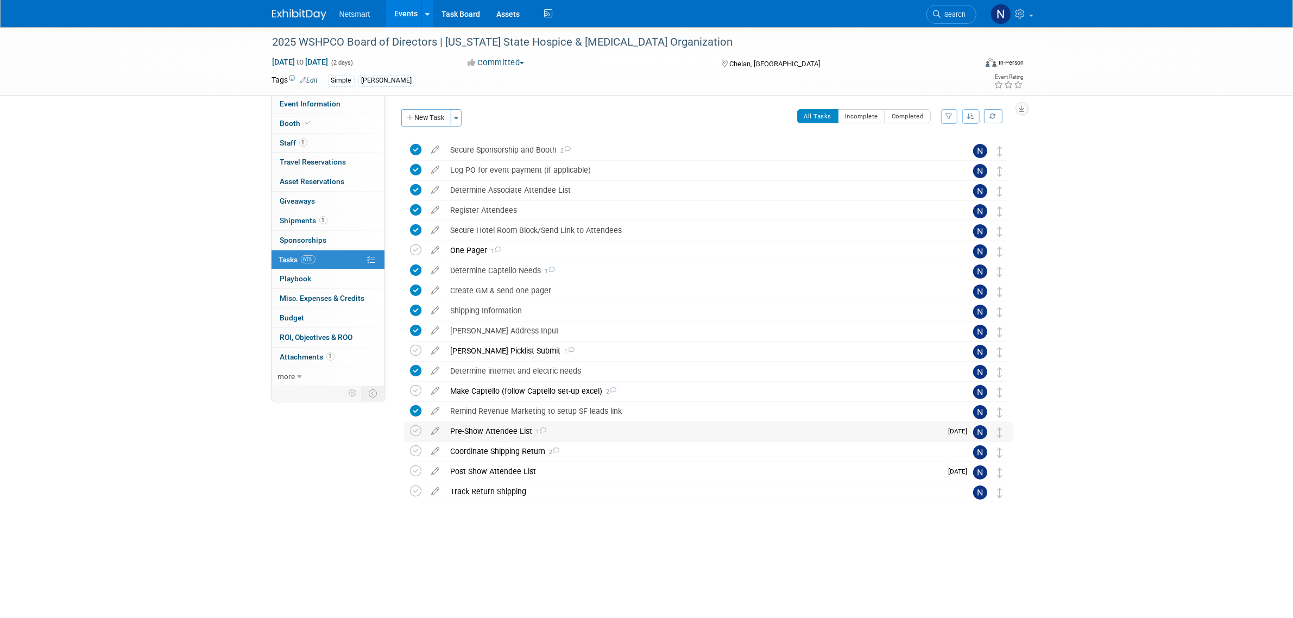
click at [503, 429] on div "Pre-Show Attendee List 1" at bounding box center [693, 431] width 497 height 18
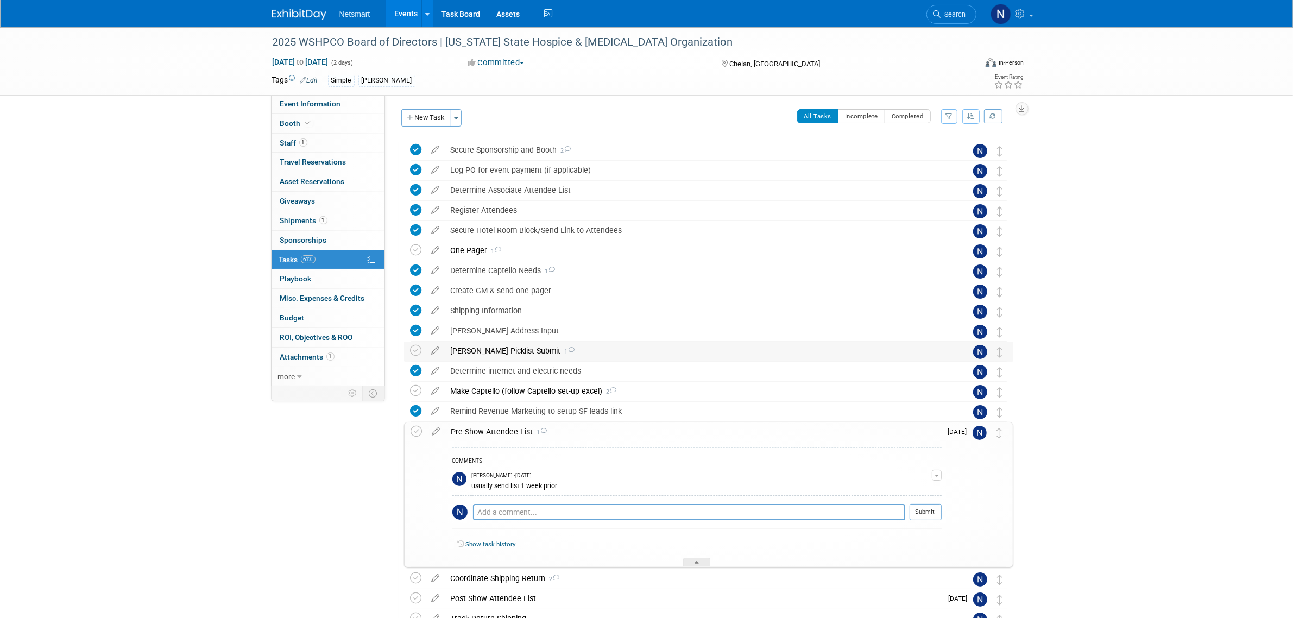
click at [487, 353] on div "Derse Picklist Submit 1" at bounding box center [698, 351] width 506 height 18
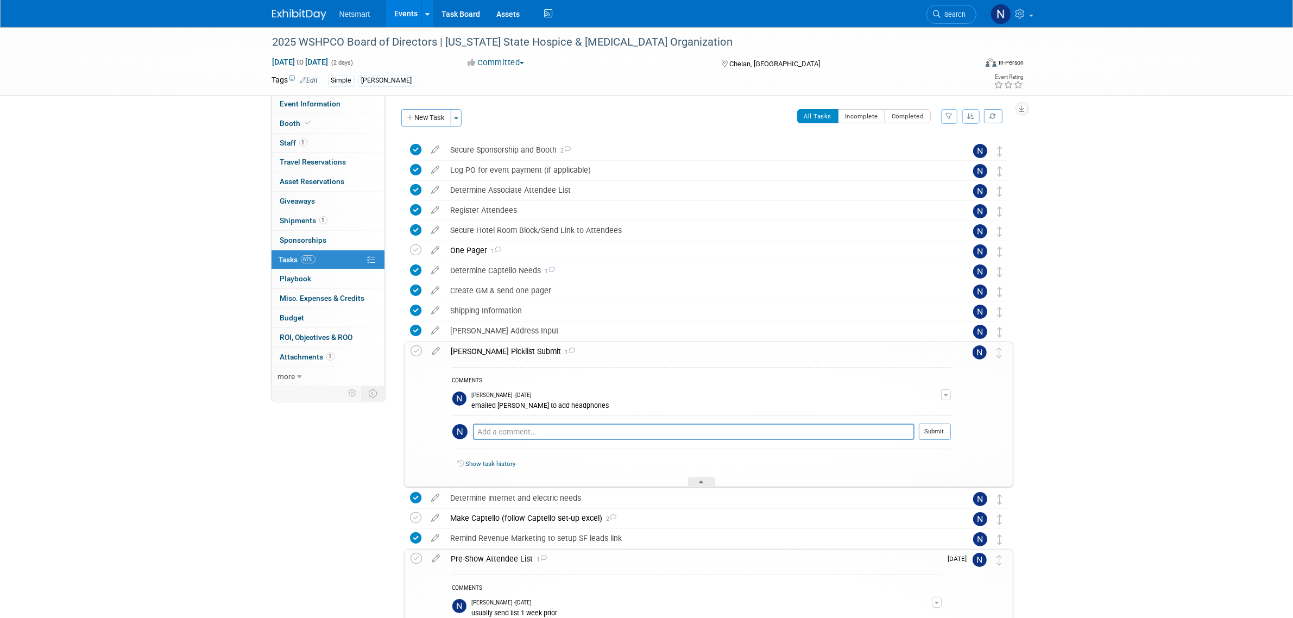
click at [487, 351] on div "Derse Picklist Submit 1" at bounding box center [698, 351] width 505 height 18
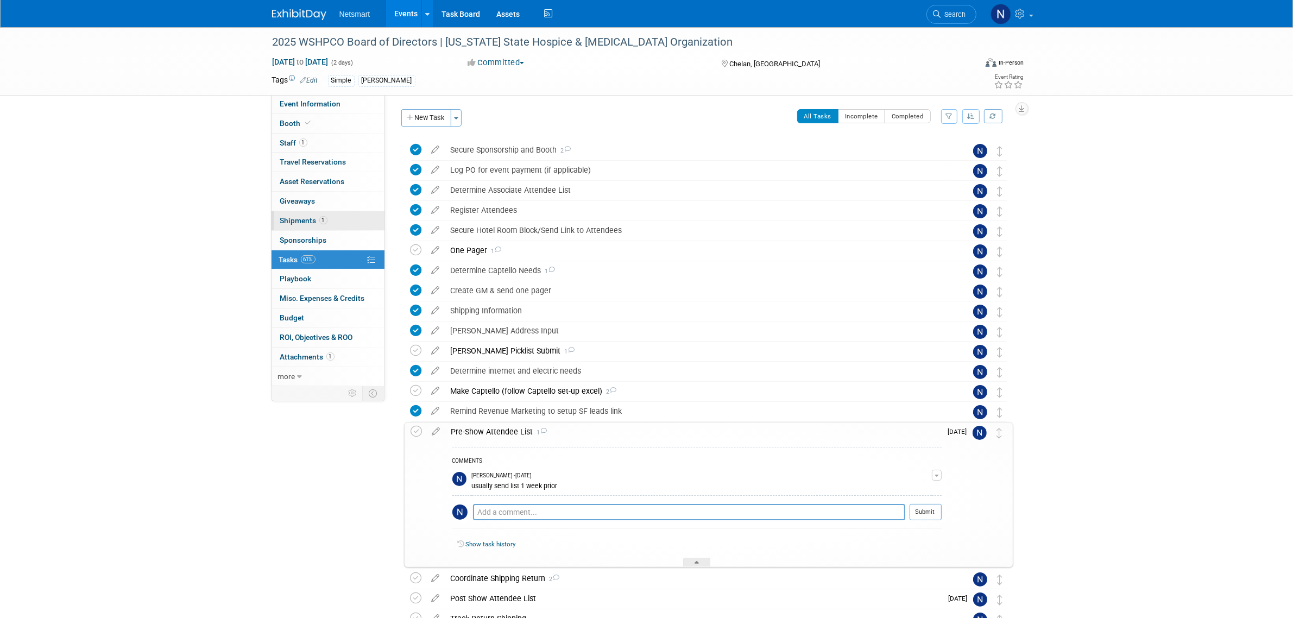
click at [331, 221] on link "1 Shipments 1" at bounding box center [327, 220] width 113 height 19
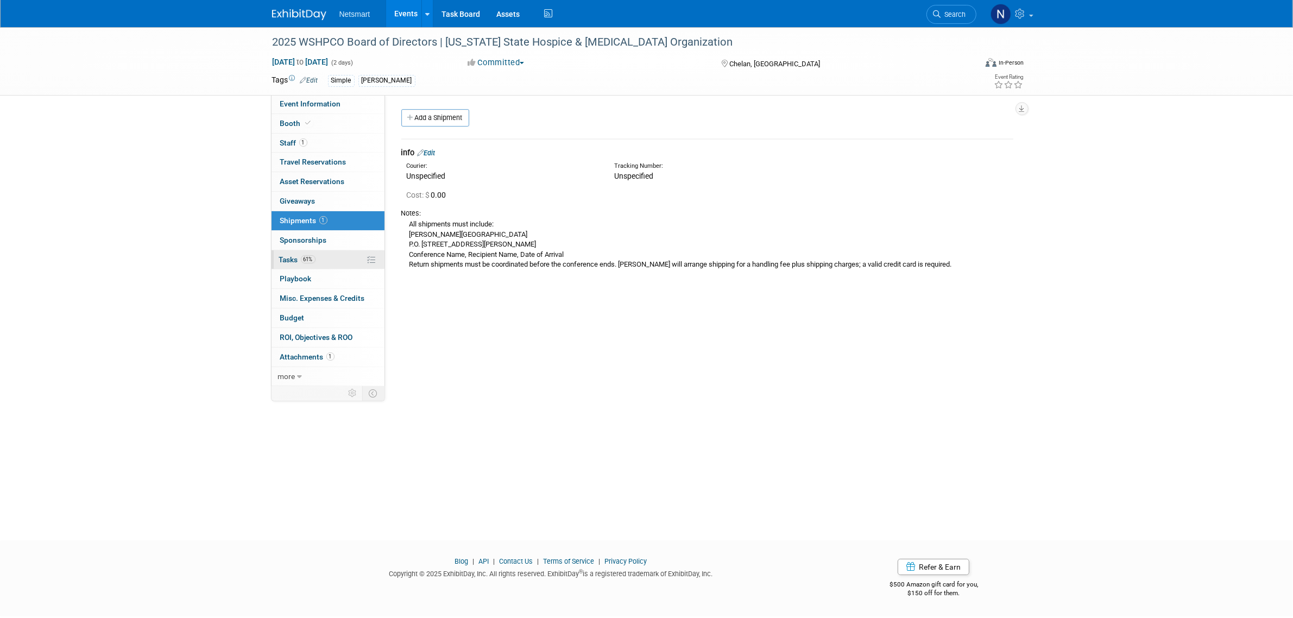
click at [319, 260] on link "61% Tasks 61%" at bounding box center [327, 259] width 113 height 19
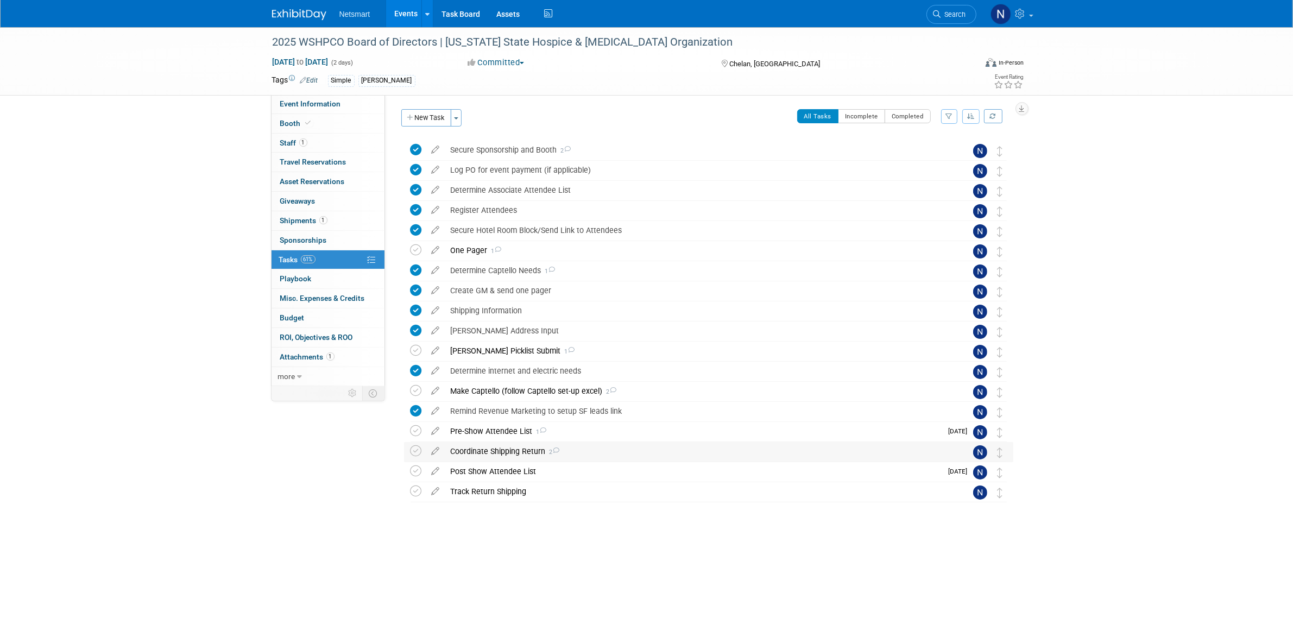
click at [501, 447] on div "Coordinate Shipping Return 2" at bounding box center [698, 451] width 506 height 18
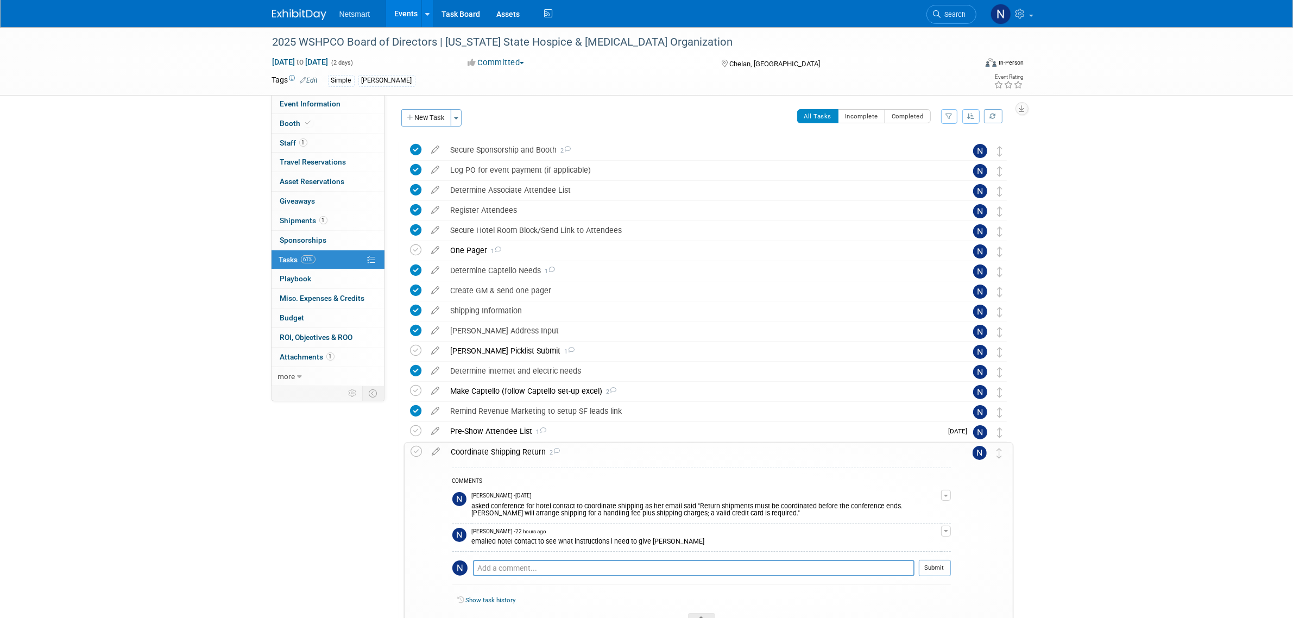
click at [500, 449] on div "Coordinate Shipping Return 2" at bounding box center [698, 452] width 505 height 18
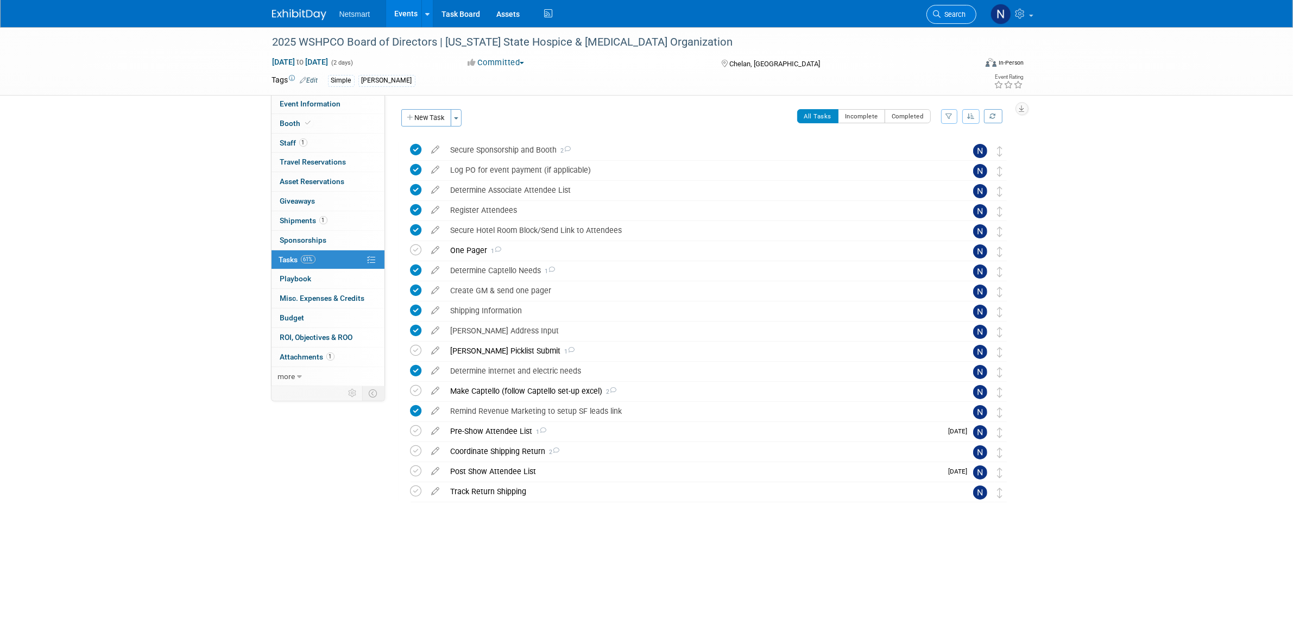
click at [955, 16] on span "Search" at bounding box center [953, 14] width 25 height 8
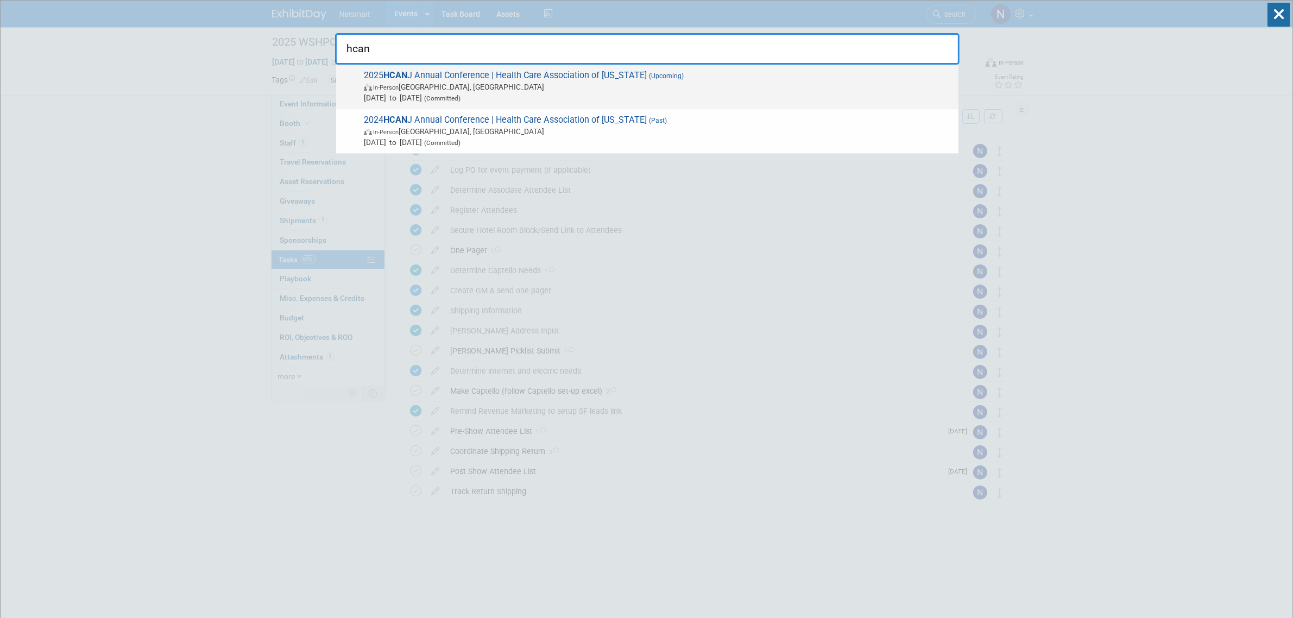
type input "hcan"
click at [452, 83] on span "In-Person Atlantic City, NJ" at bounding box center [658, 86] width 589 height 11
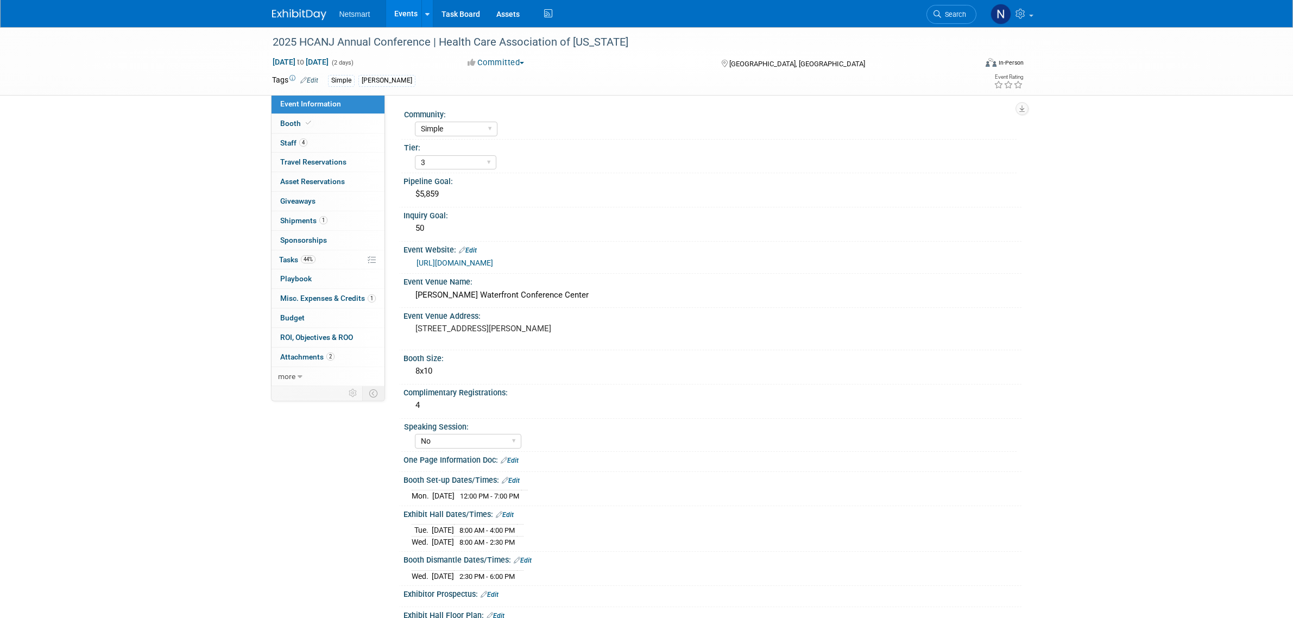
select select "Simple"
select select "3"
select select "No"
click at [333, 264] on link "44% Tasks 44%" at bounding box center [327, 259] width 113 height 19
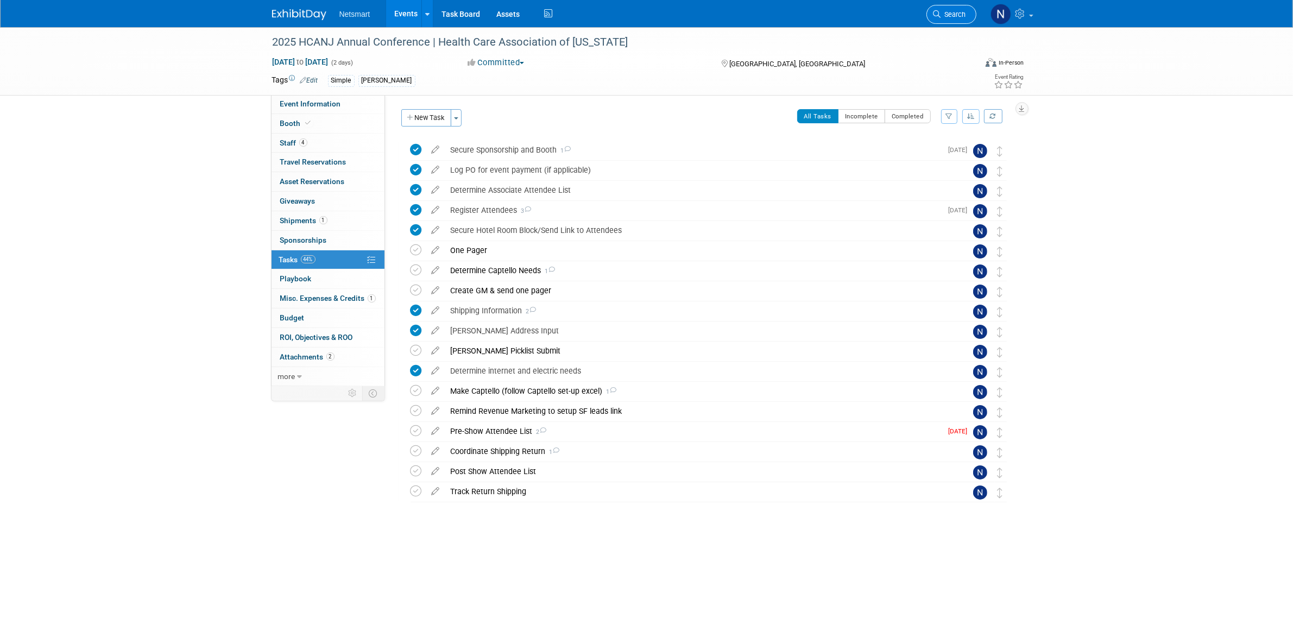
click at [949, 15] on span "Search" at bounding box center [953, 14] width 25 height 8
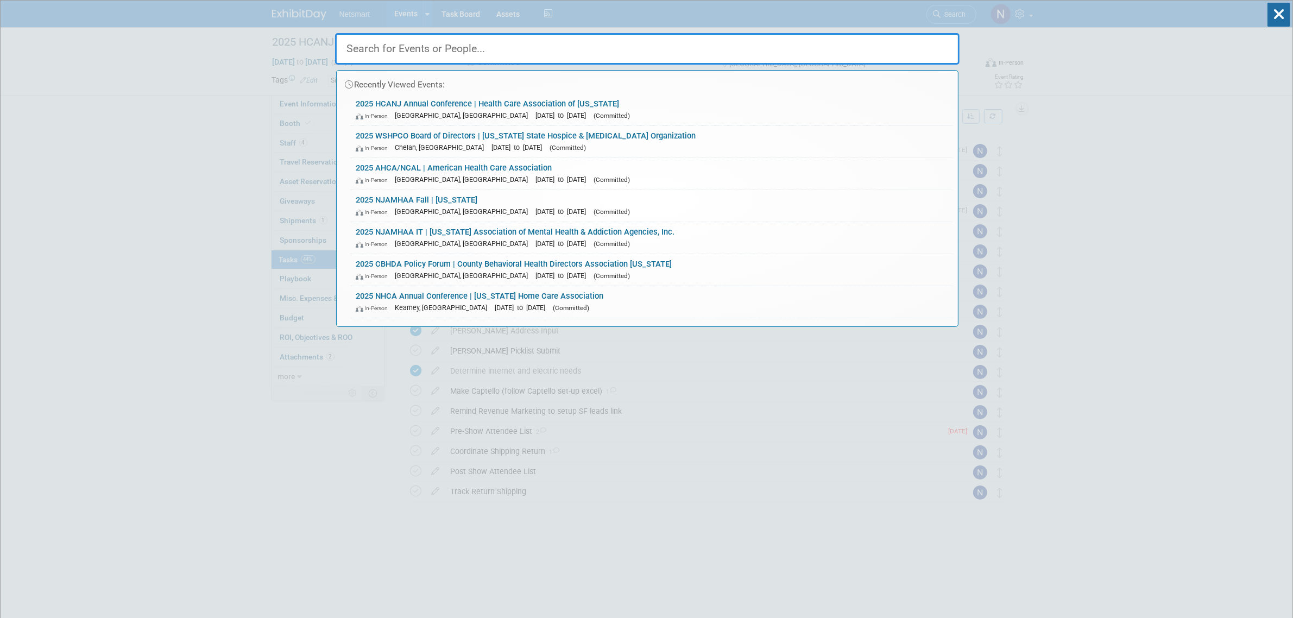
click at [392, 46] on input "text" at bounding box center [647, 48] width 624 height 31
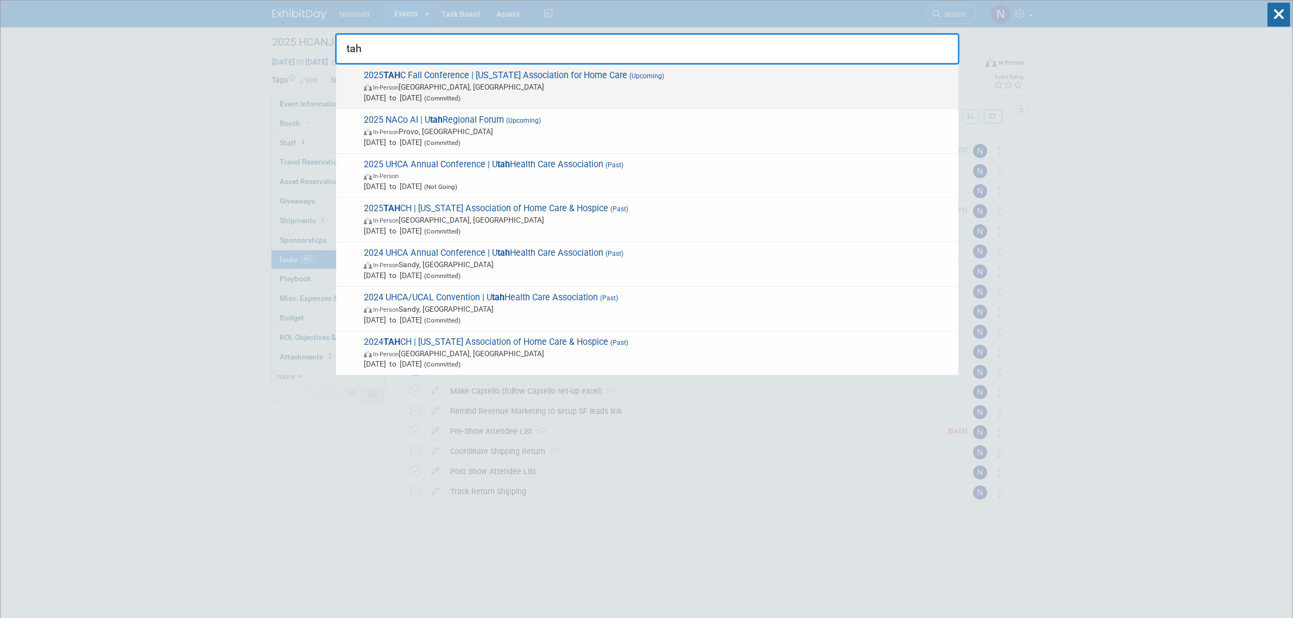
type input "tah"
click at [462, 86] on span "In-Person Gatlinburg, TN" at bounding box center [658, 86] width 589 height 11
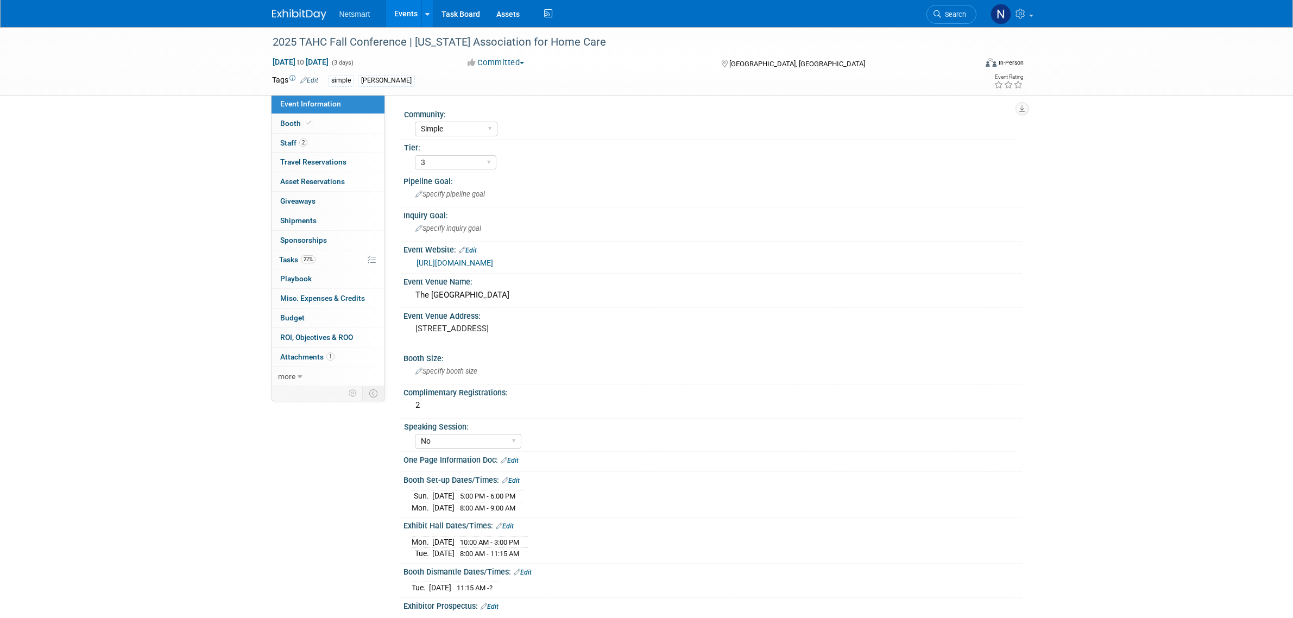
select select "Simple"
select select "3"
select select "No"
click at [331, 261] on link "22% Tasks 22%" at bounding box center [327, 259] width 113 height 19
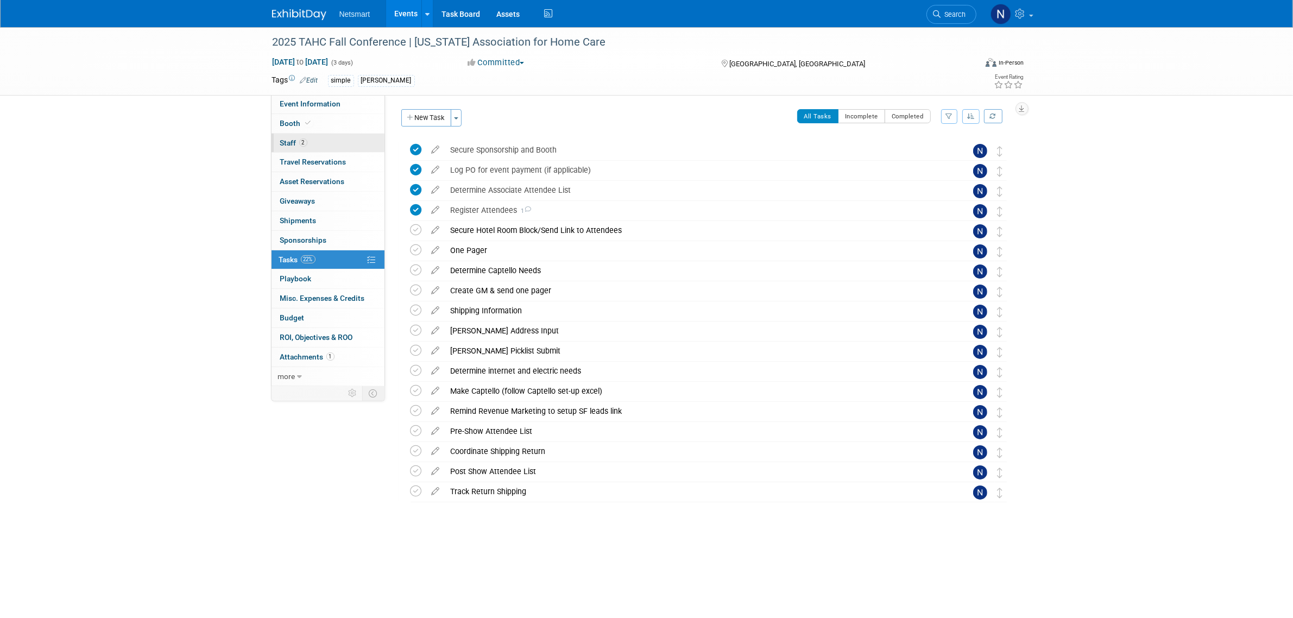
click at [326, 148] on link "2 Staff 2" at bounding box center [327, 143] width 113 height 19
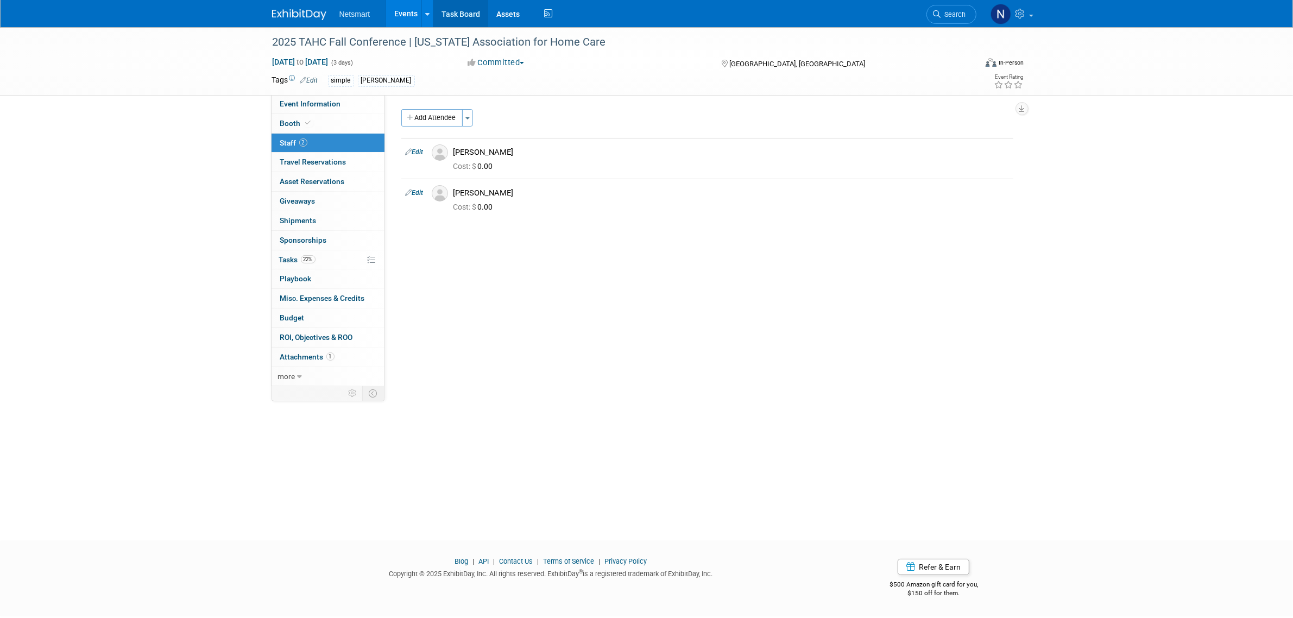
click at [457, 17] on link "Task Board" at bounding box center [460, 13] width 55 height 27
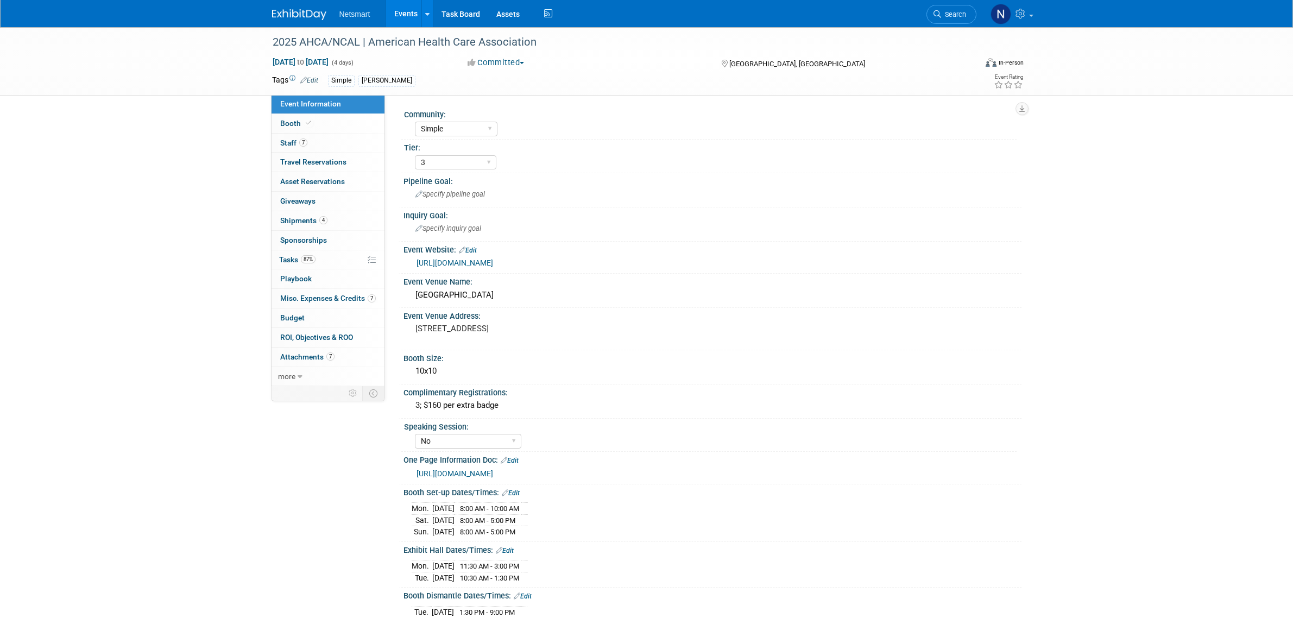
select select "Simple"
select select "3"
select select "No"
click at [191, 348] on div "2025 AHCA/NCAL | American Health Care Association [DATE] to [DATE] (4 days) [DA…" at bounding box center [646, 464] width 1293 height 874
click at [946, 16] on span "Search" at bounding box center [953, 14] width 25 height 8
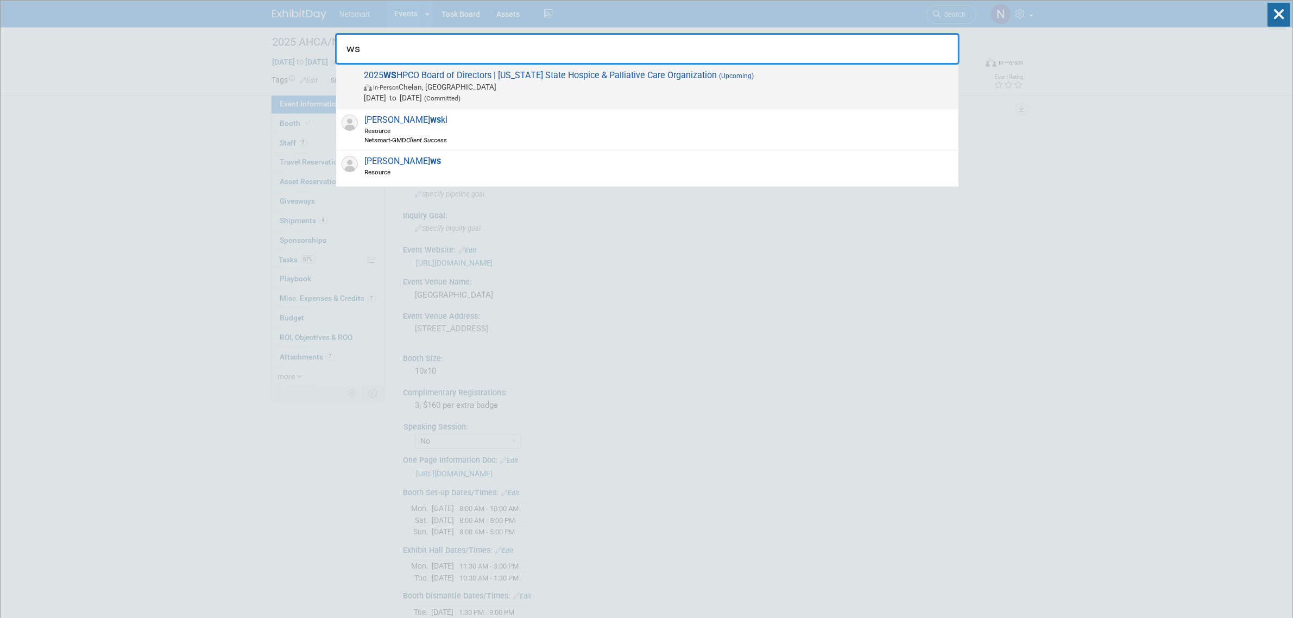
type input "ws"
click at [569, 93] on span "[DATE] to [DATE] (Committed)" at bounding box center [658, 97] width 589 height 11
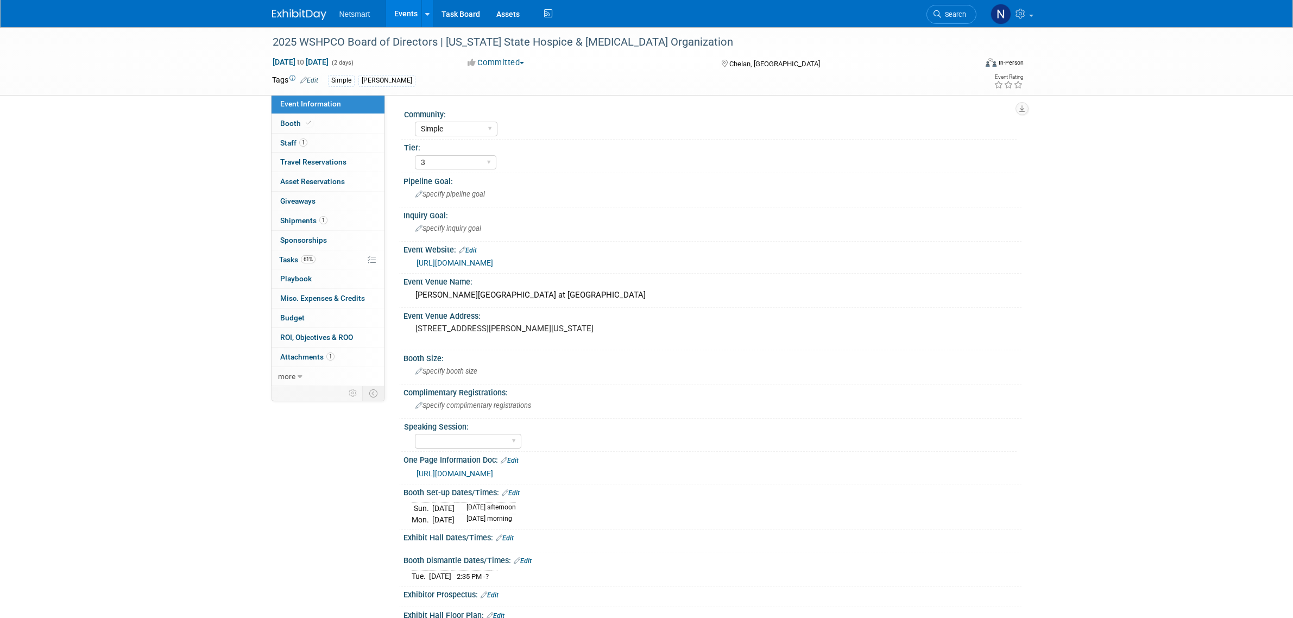
select select "Simple"
select select "3"
click at [337, 223] on link "1 Shipments 1" at bounding box center [327, 220] width 113 height 19
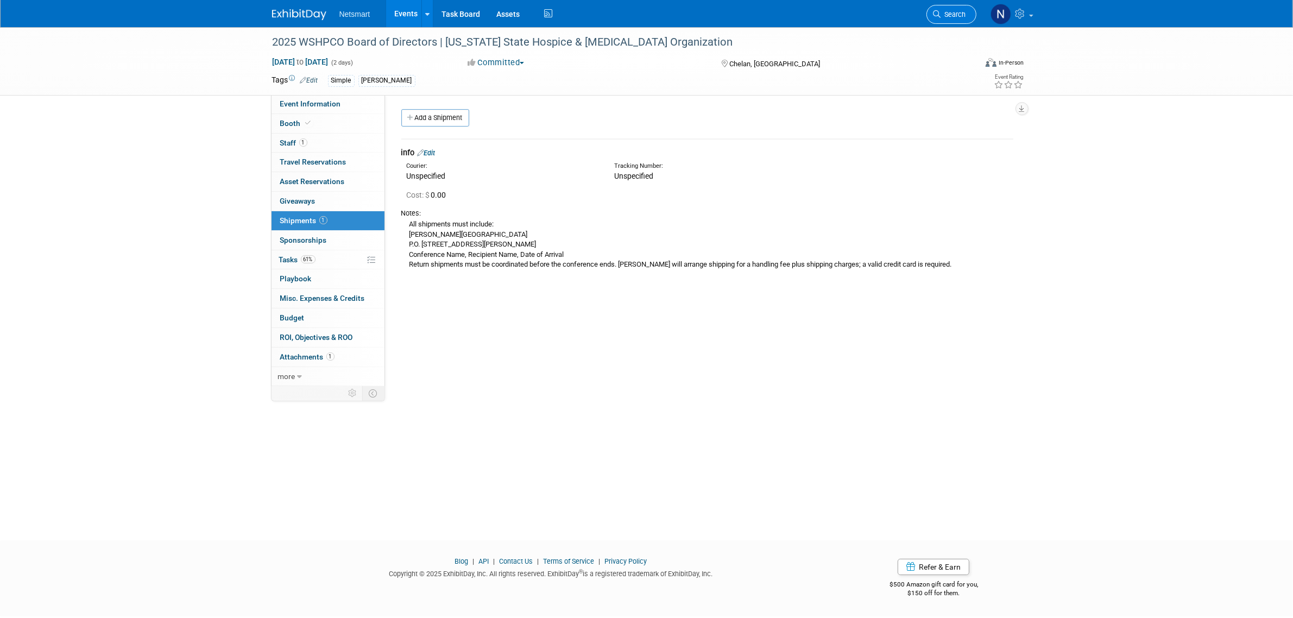
click at [964, 11] on span "Search" at bounding box center [953, 14] width 25 height 8
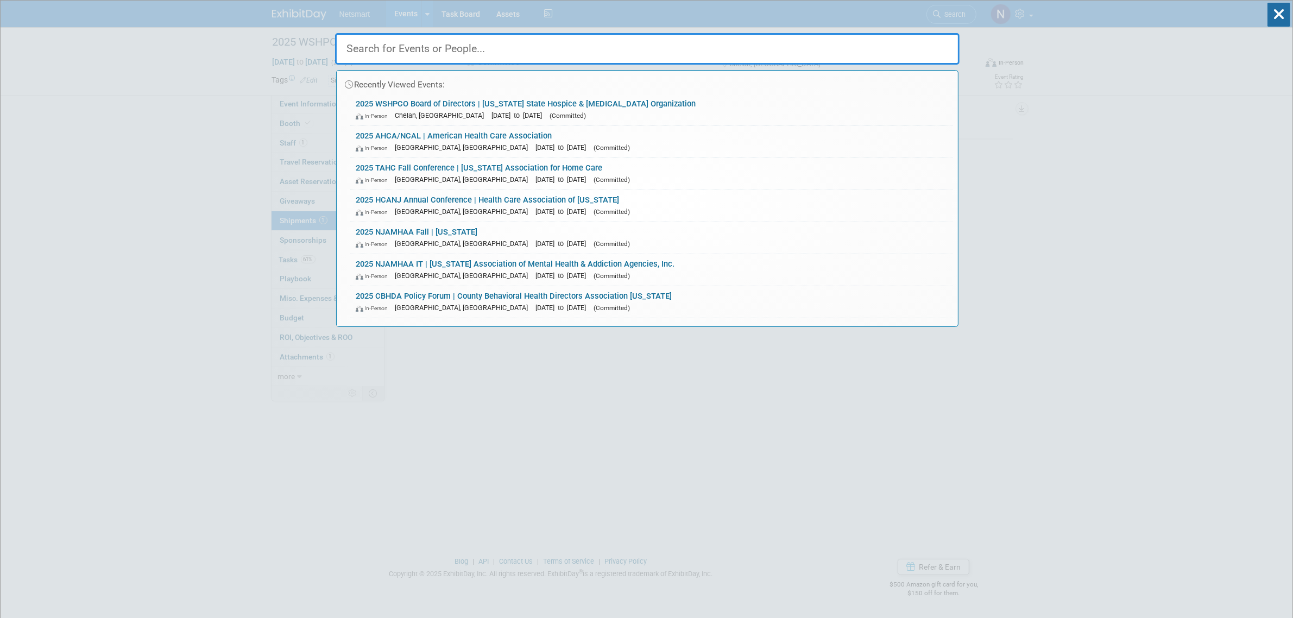
click at [555, 54] on input "text" at bounding box center [647, 48] width 624 height 31
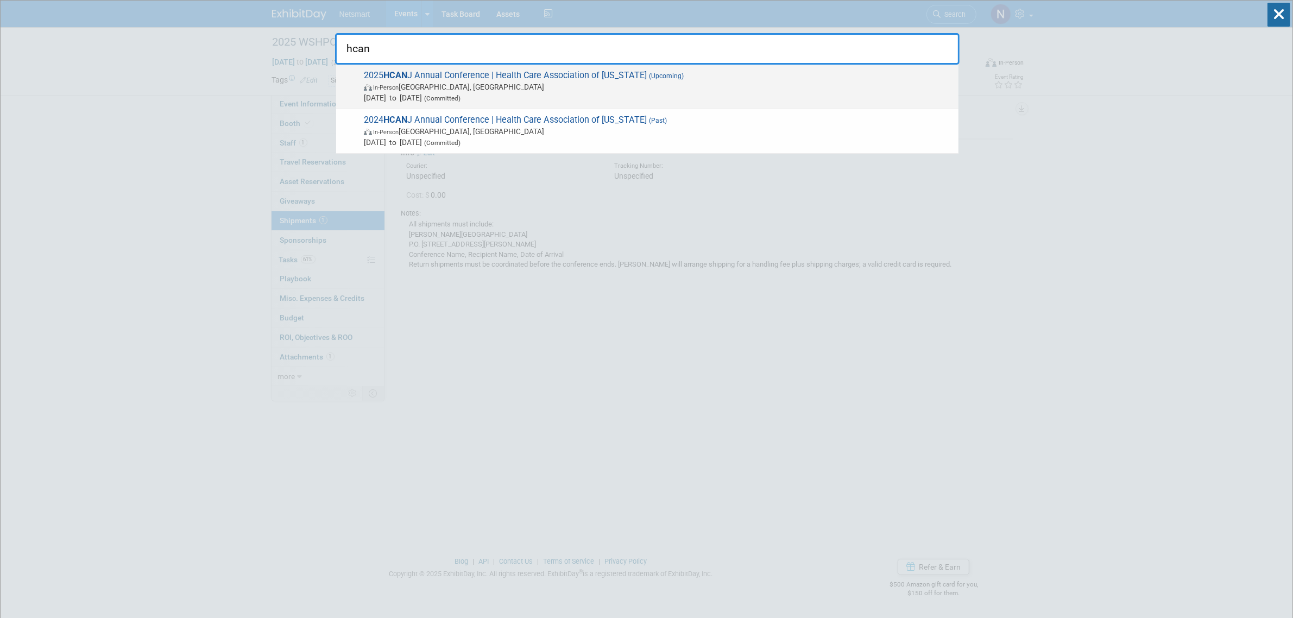
type input "hcan"
click at [460, 98] on span "(Committed)" at bounding box center [441, 98] width 39 height 8
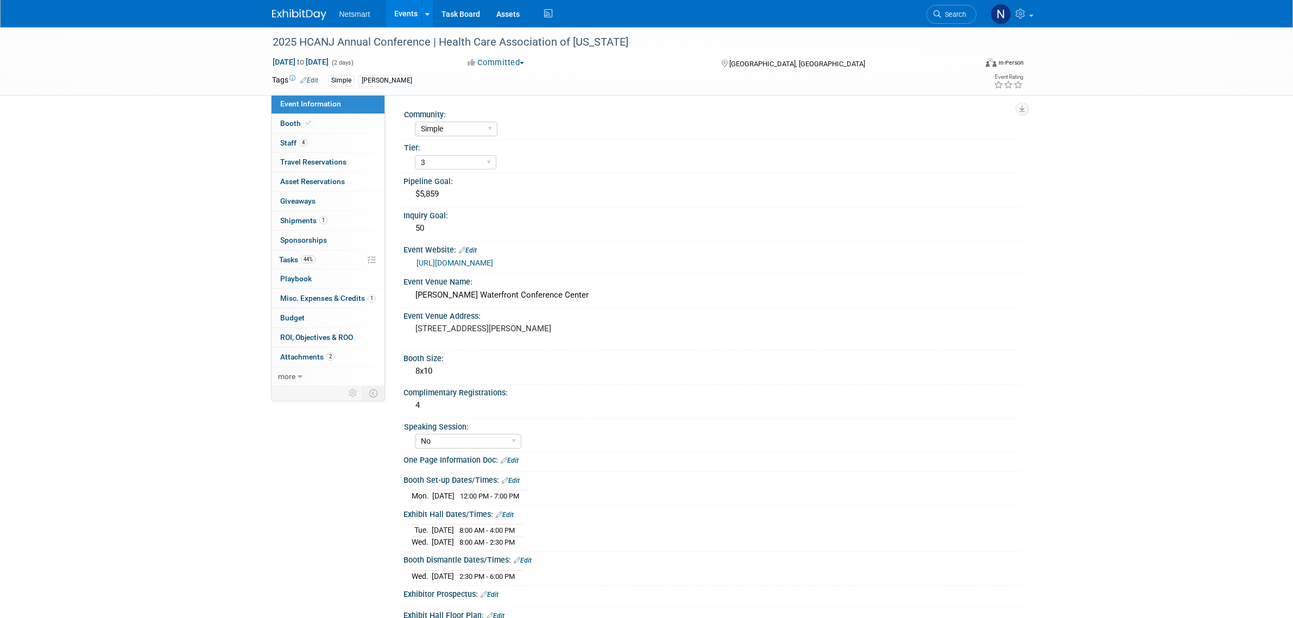
select select "Simple"
select select "3"
select select "No"
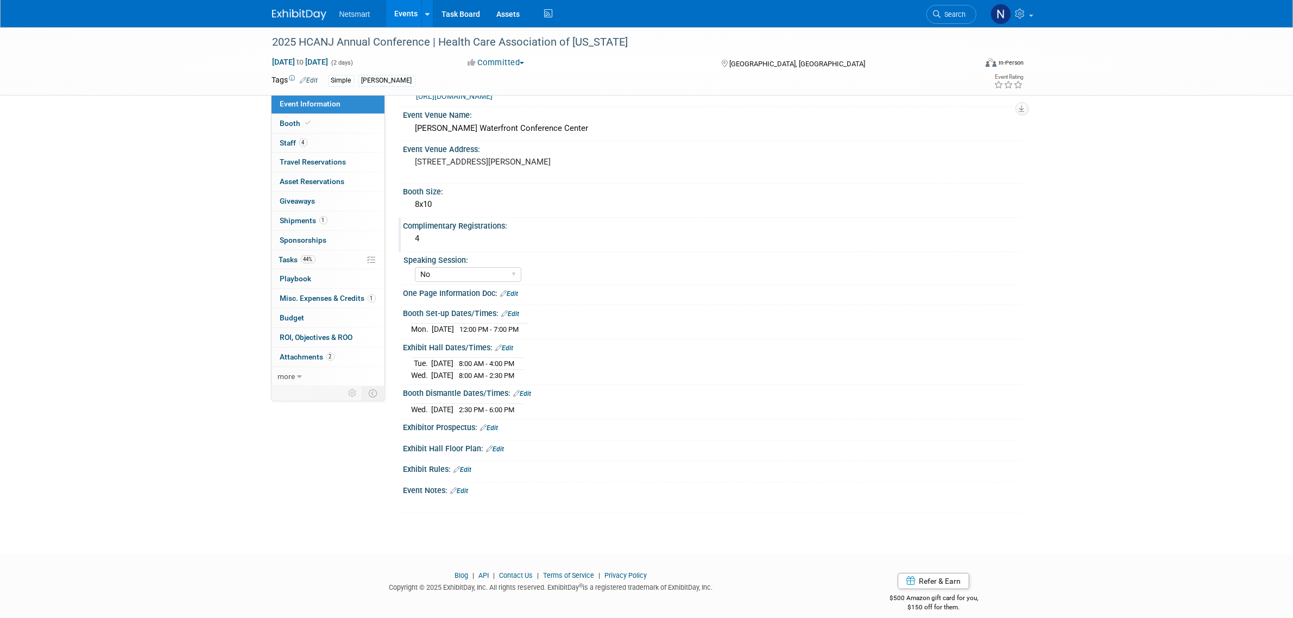
scroll to position [178, 0]
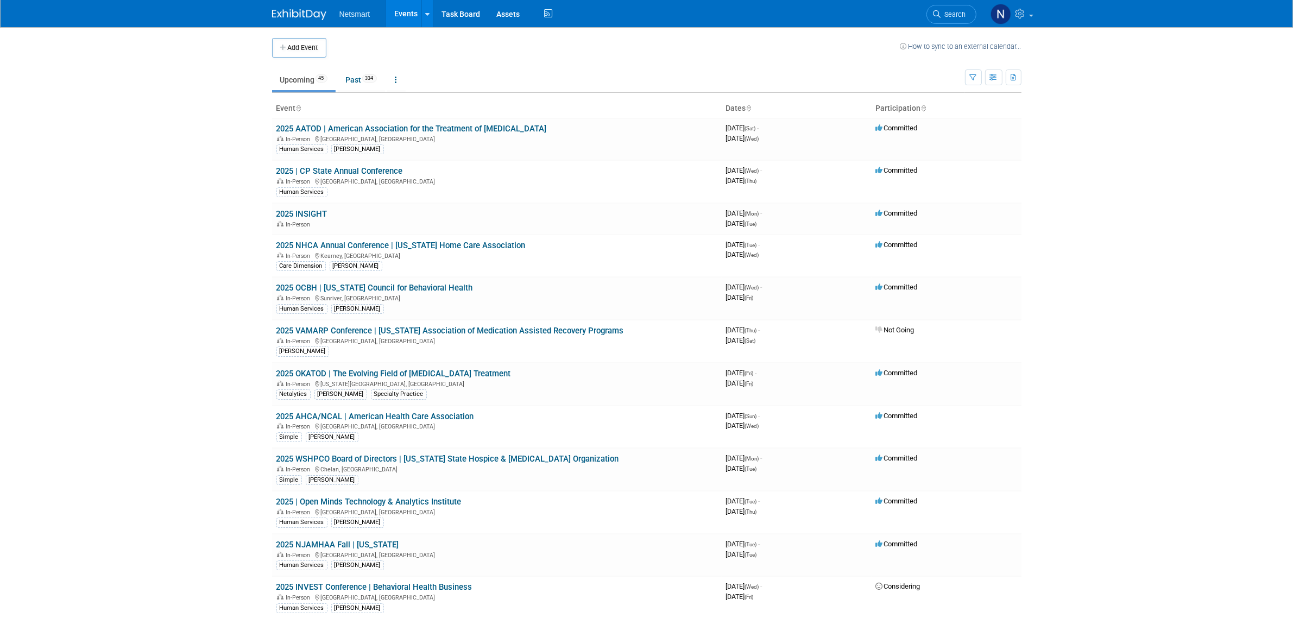
click at [943, 12] on span "Search" at bounding box center [953, 14] width 25 height 8
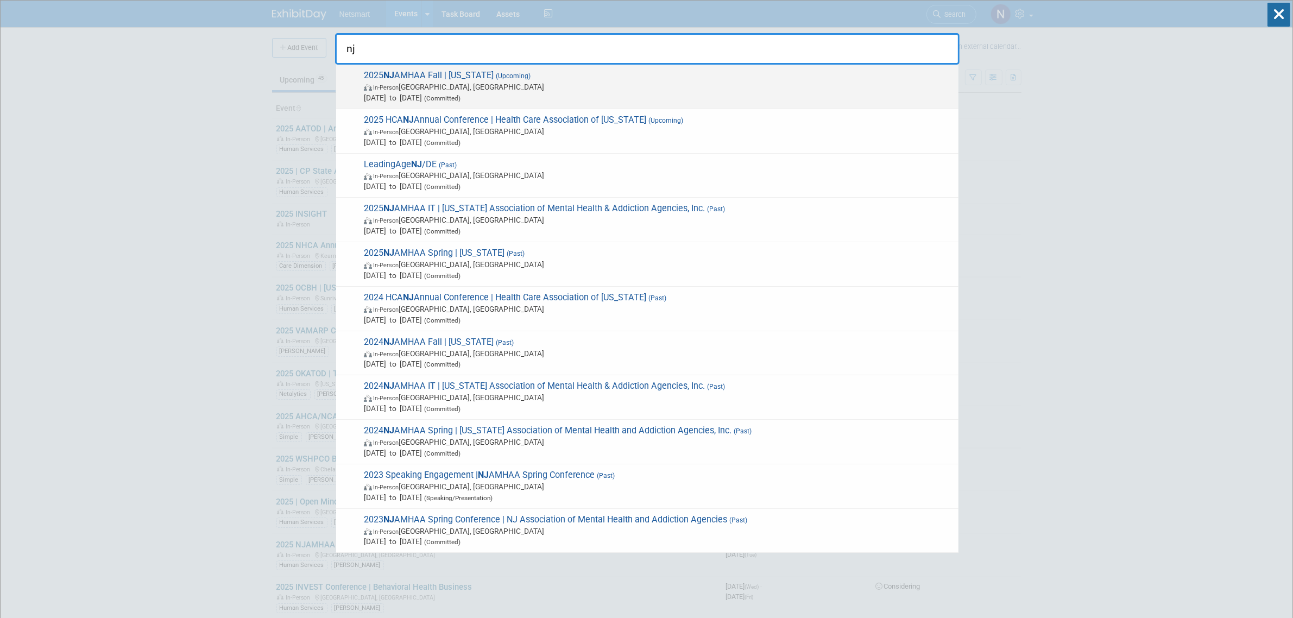
type input "nj"
click at [437, 84] on span "In-Person [GEOGRAPHIC_DATA], [GEOGRAPHIC_DATA]" at bounding box center [658, 86] width 589 height 11
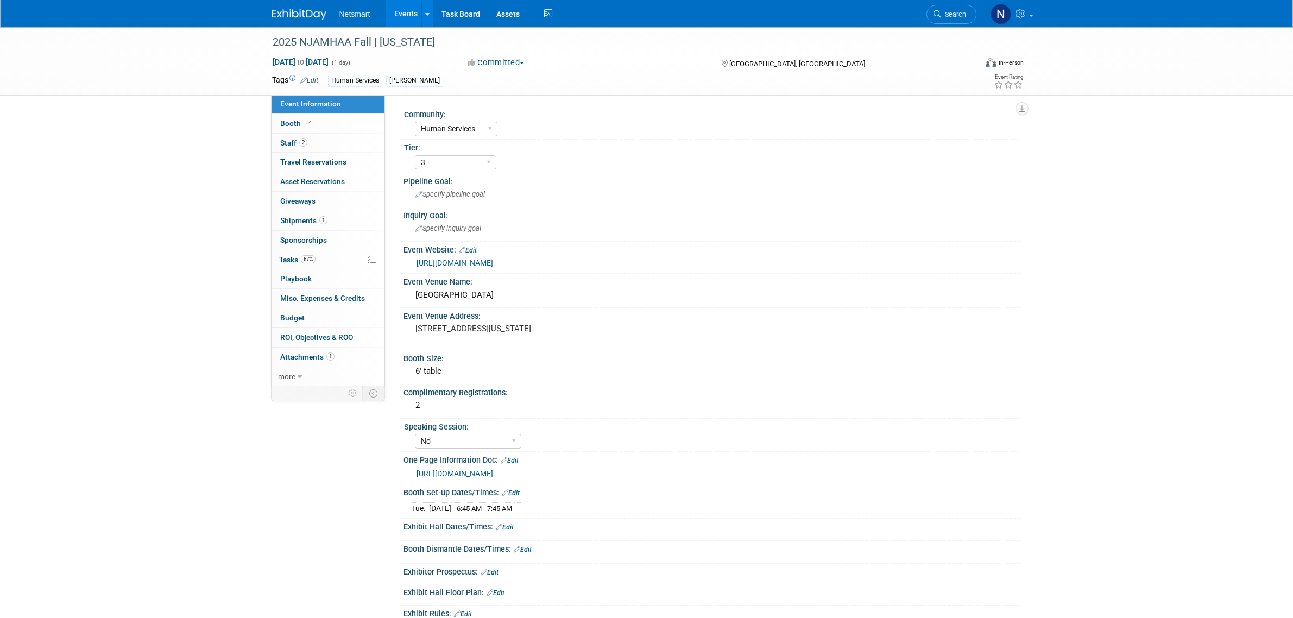
select select "Human Services"
select select "3"
select select "No"
click at [316, 257] on link "67% Tasks 67%" at bounding box center [327, 259] width 113 height 19
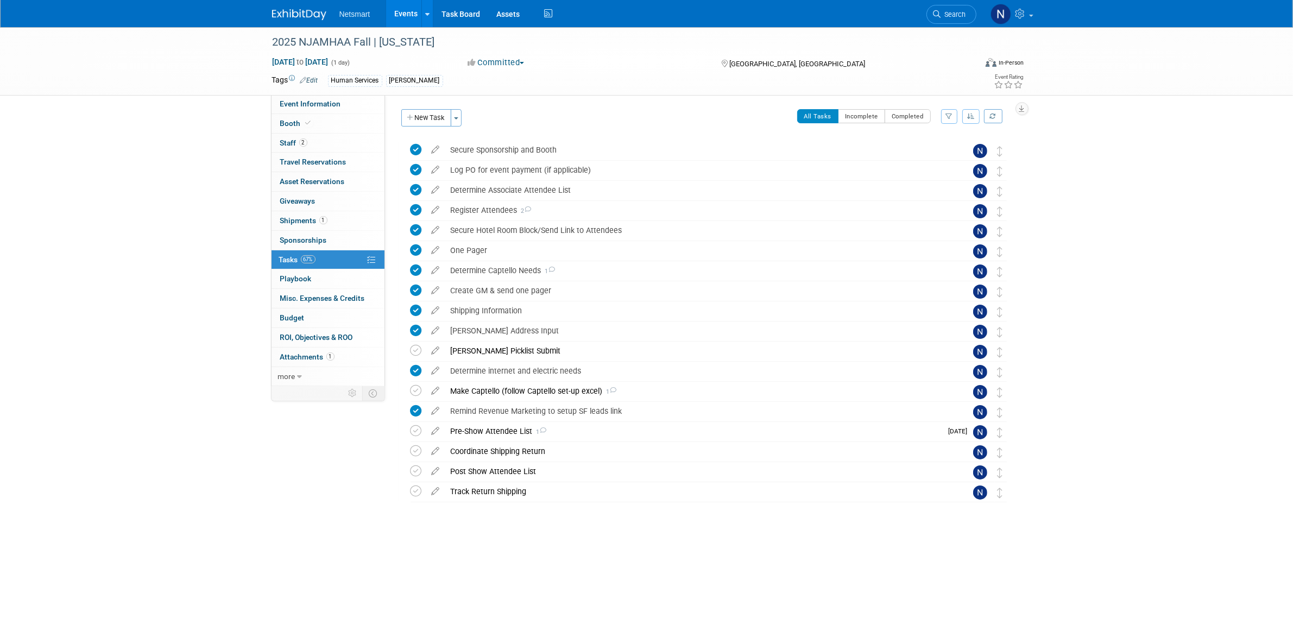
click at [552, 557] on div "2025 NJAMHAA Fall | [US_STATE] [DATE] to [DATE] (1 day) [DATE] to [DATE] Commit…" at bounding box center [646, 297] width 1293 height 541
click at [1195, 441] on div "2025 NJAMHAA Fall | [US_STATE] [DATE] to [DATE] (1 day) [DATE] to [DATE] Commit…" at bounding box center [646, 297] width 1293 height 541
click at [134, 292] on div "2025 NJAMHAA Fall | [US_STATE] [DATE] to [DATE] (1 day) [DATE] to [DATE] Commit…" at bounding box center [646, 297] width 1293 height 541
click at [178, 269] on div "2025 NJAMHAA Fall | [US_STATE] [DATE] to [DATE] (1 day) [DATE] to [DATE] Commit…" at bounding box center [646, 297] width 1293 height 541
click at [116, 354] on div "2025 NJAMHAA Fall | [US_STATE] [DATE] to [DATE] (1 day) [DATE] to [DATE] Commit…" at bounding box center [646, 297] width 1293 height 541
